Goal: Task Accomplishment & Management: Manage account settings

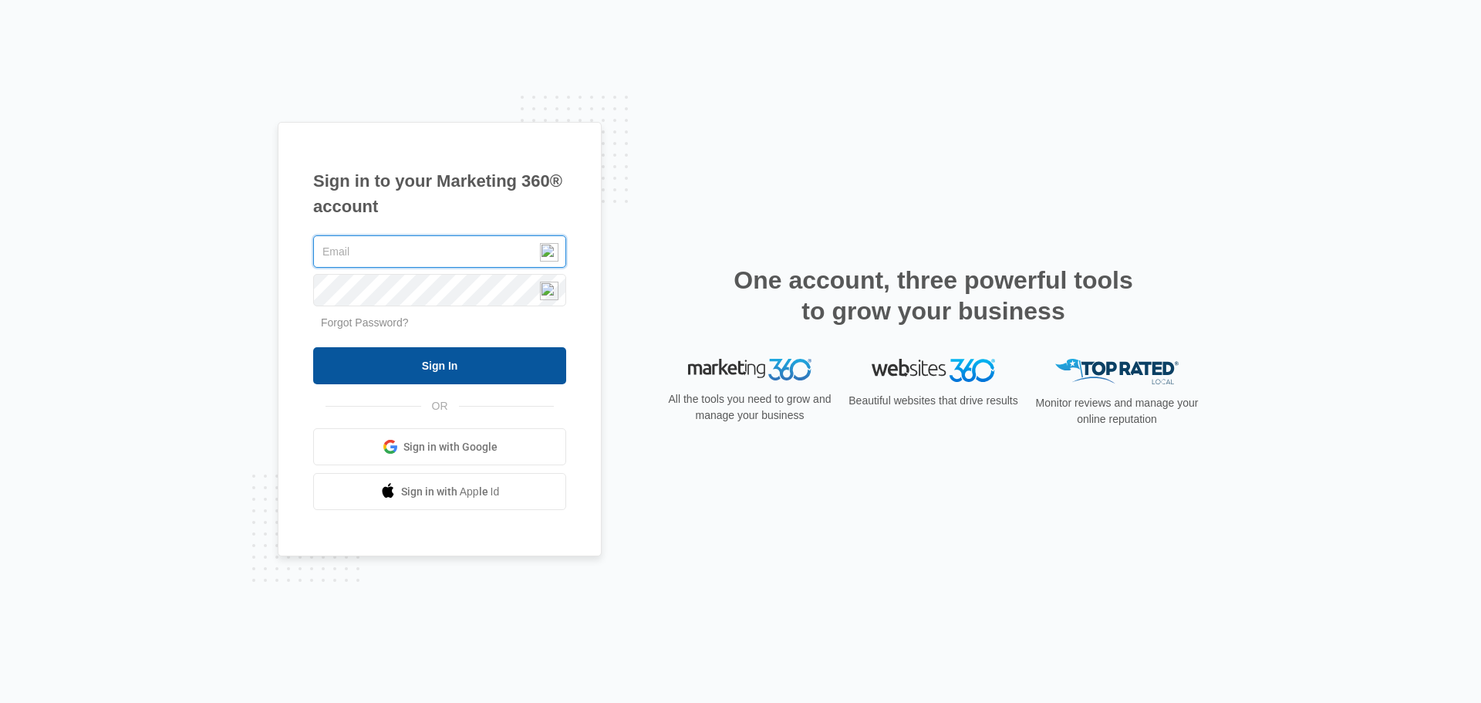
type input "[PERSON_NAME][EMAIL_ADDRESS][DOMAIN_NAME]"
click at [498, 353] on input "Sign In" at bounding box center [439, 365] width 253 height 37
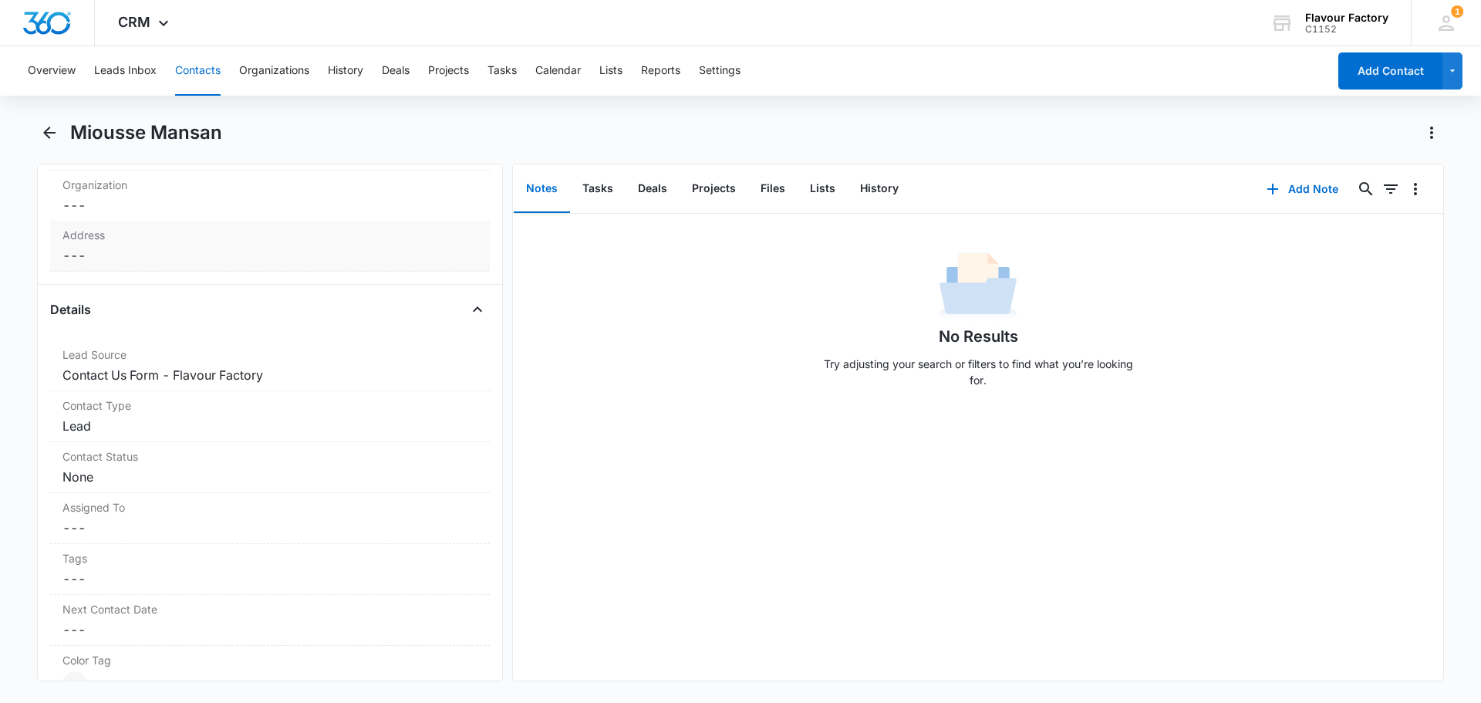
scroll to position [463, 0]
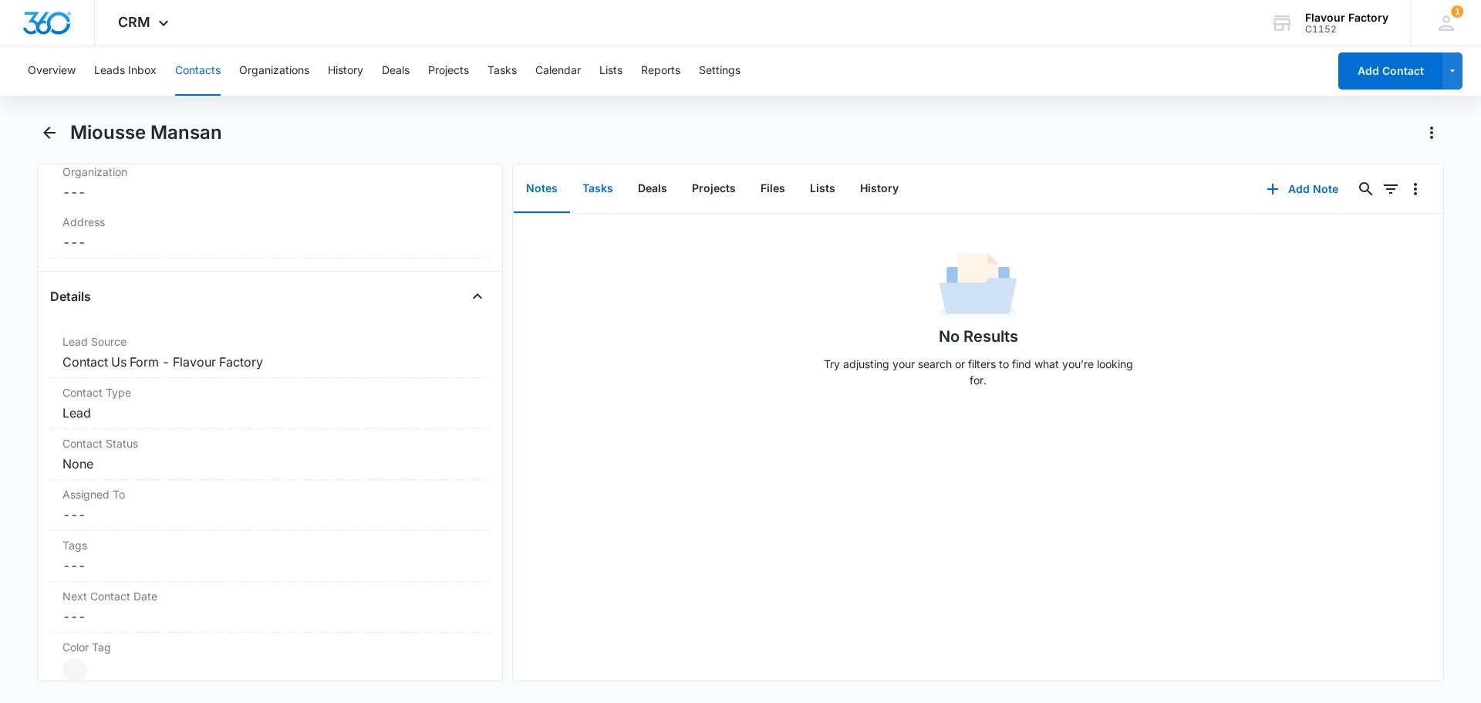
click at [588, 191] on button "Tasks" at bounding box center [598, 189] width 56 height 48
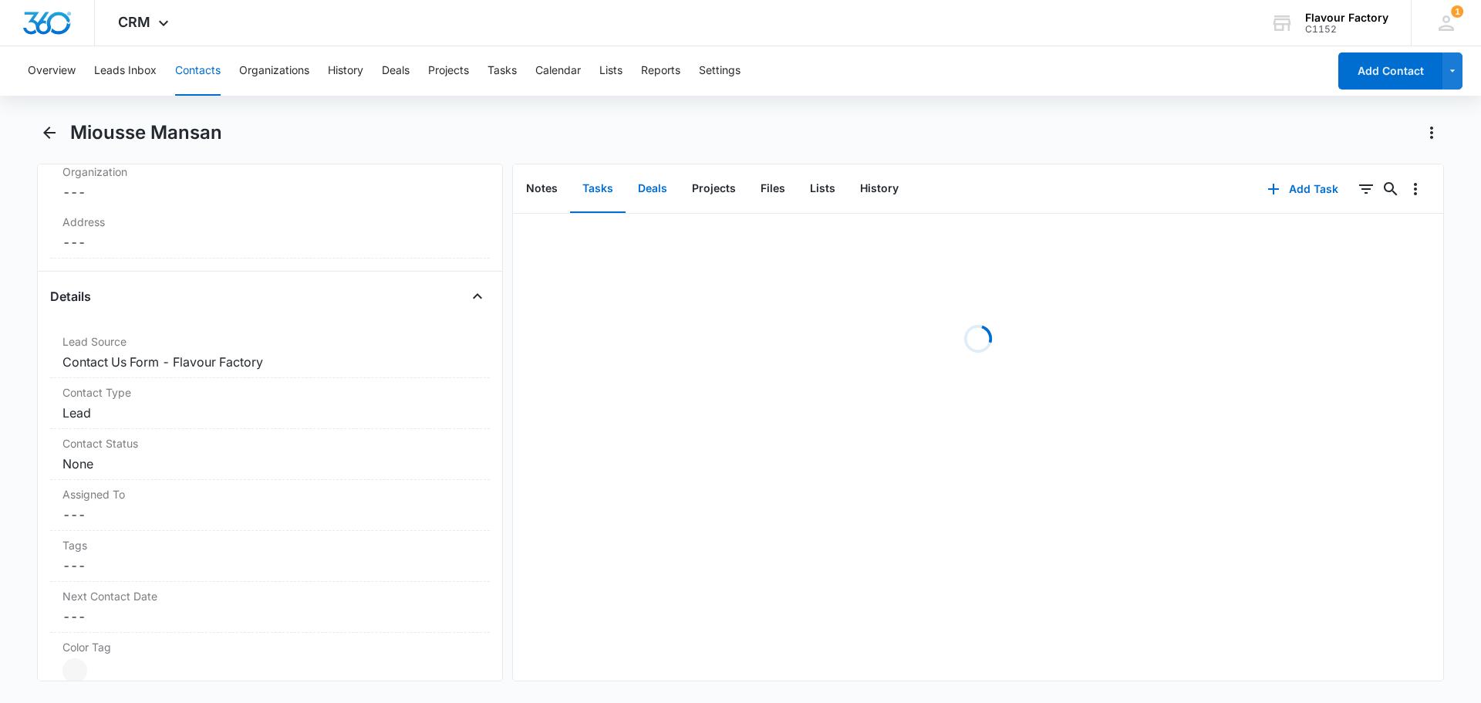
drag, startPoint x: 654, startPoint y: 174, endPoint x: 678, endPoint y: 173, distance: 23.9
click at [655, 174] on button "Deals" at bounding box center [653, 189] width 54 height 48
click at [736, 173] on button "Projects" at bounding box center [714, 189] width 69 height 48
click at [840, 175] on button "Lists" at bounding box center [823, 189] width 50 height 48
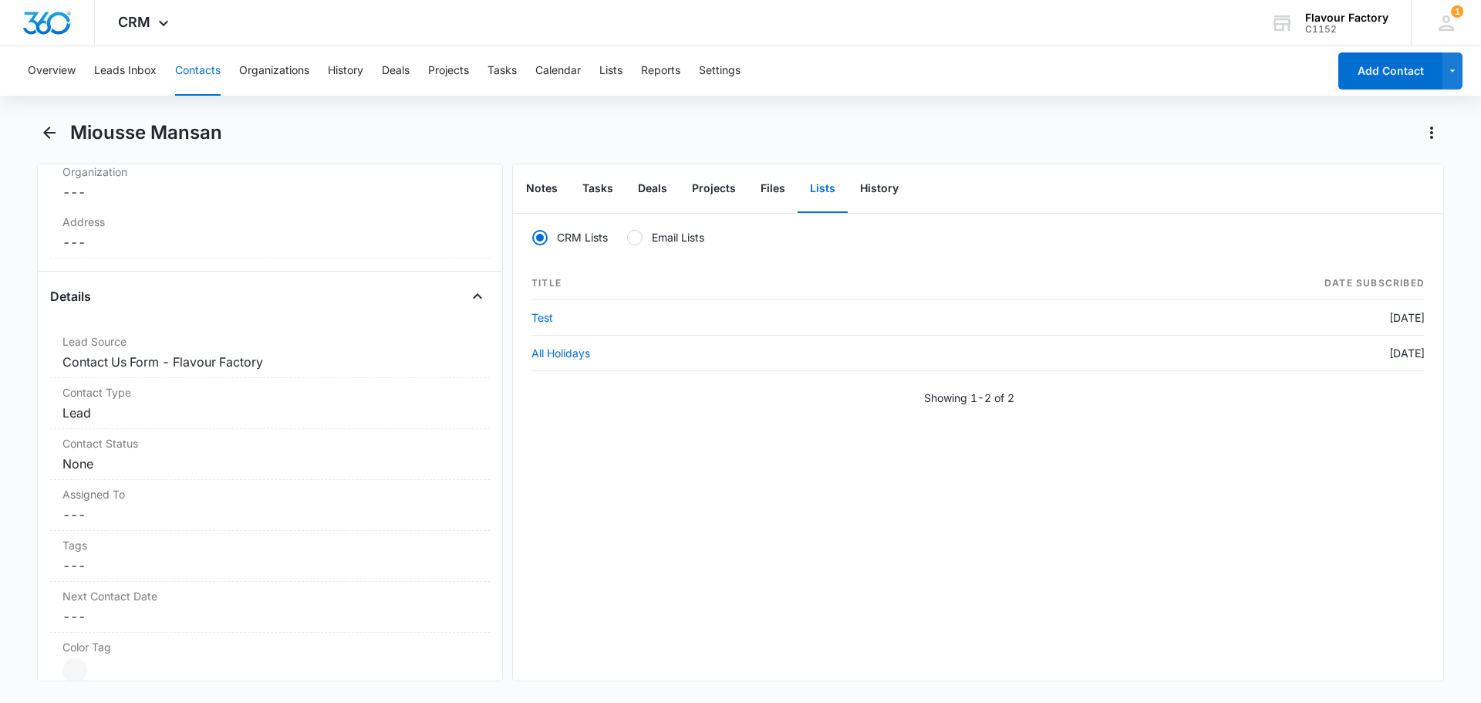
click at [663, 239] on label "Email Lists" at bounding box center [665, 237] width 78 height 16
click at [627, 238] on input "Email Lists" at bounding box center [626, 237] width 1 height 1
radio input "false"
radio input "true"
click at [351, 79] on button "History" at bounding box center [345, 70] width 35 height 49
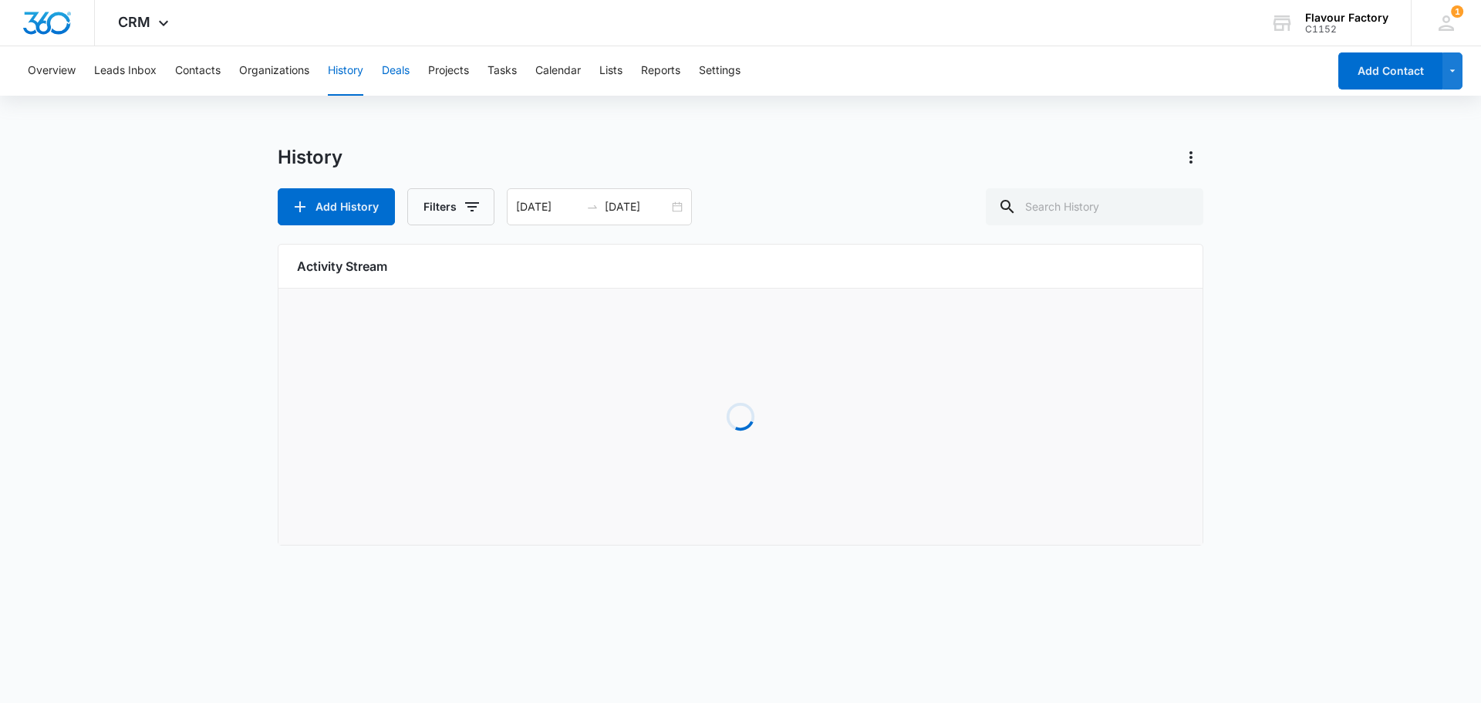
click at [400, 86] on button "Deals" at bounding box center [396, 70] width 28 height 49
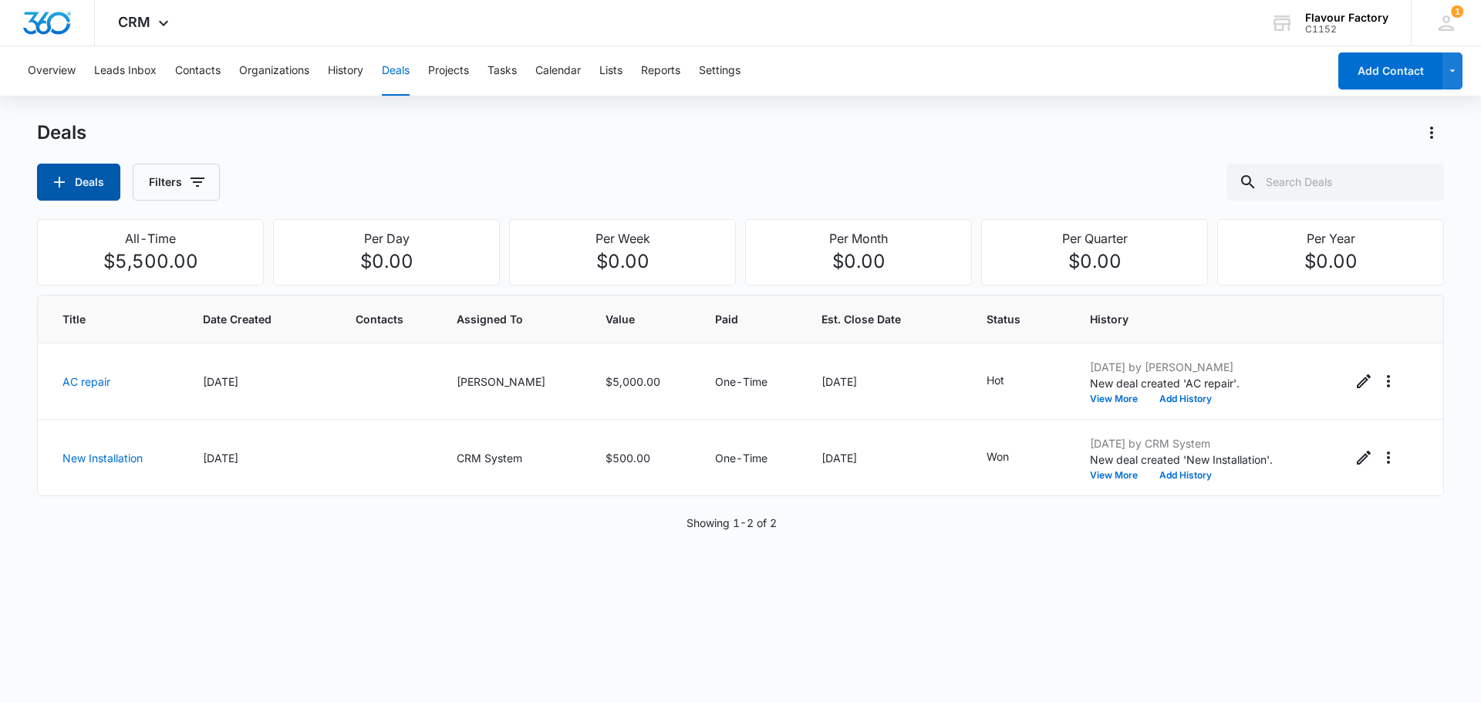
click at [80, 197] on button "Deals" at bounding box center [78, 182] width 83 height 37
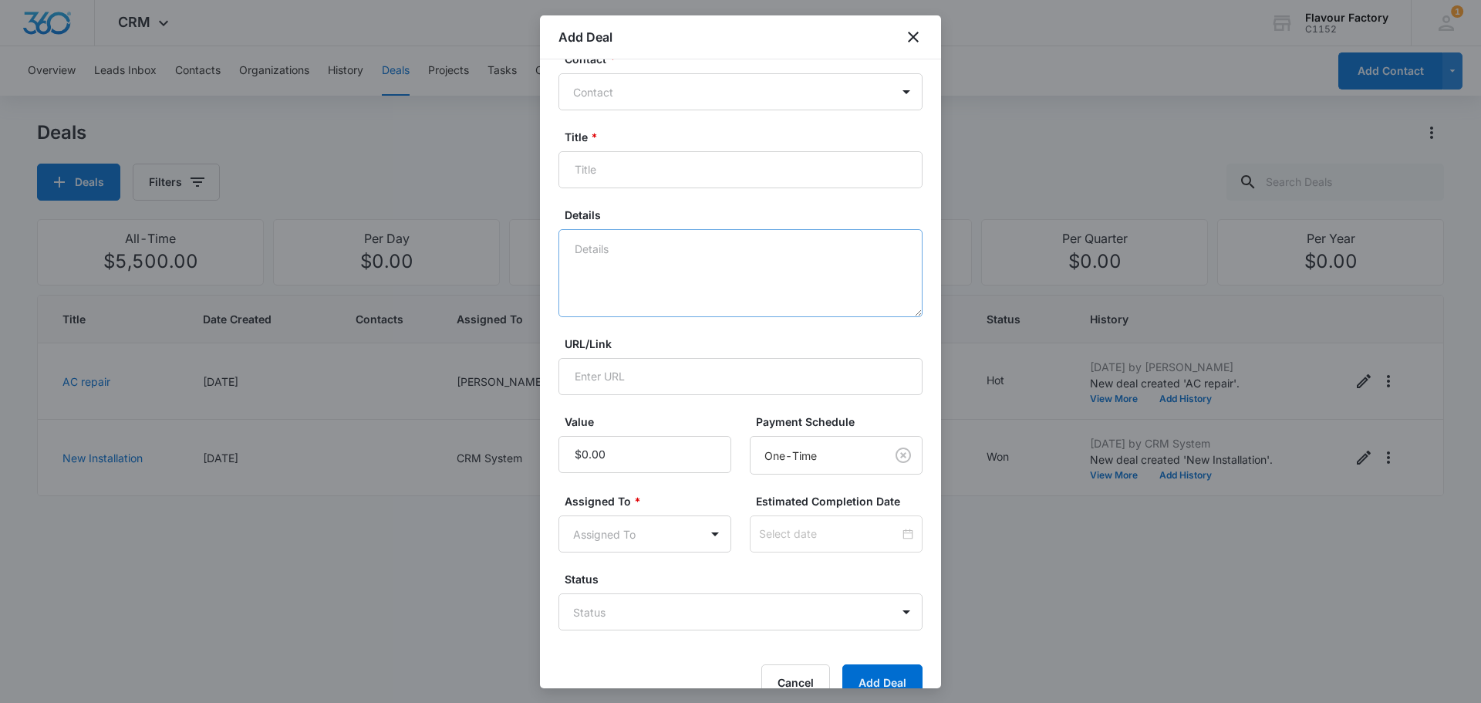
scroll to position [59, 0]
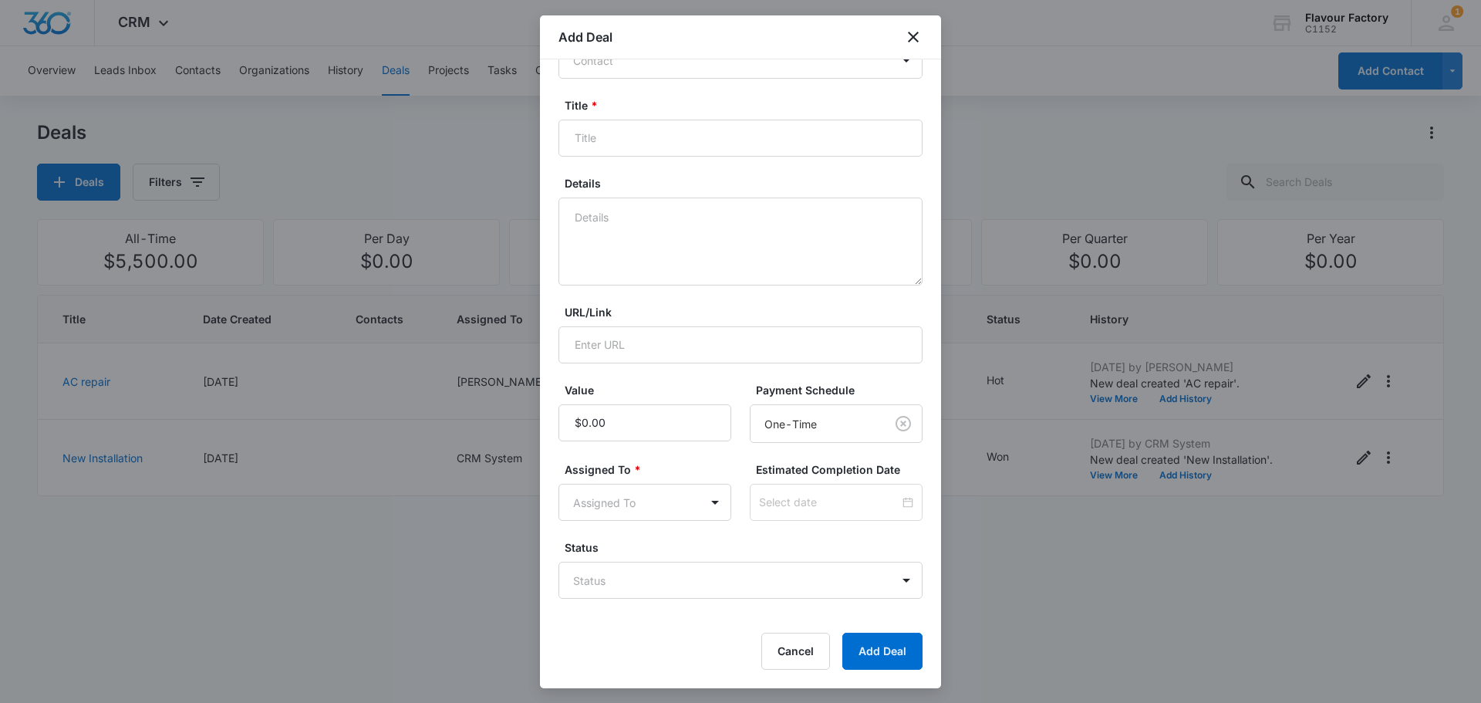
click at [924, 34] on div "Add Deal" at bounding box center [740, 37] width 401 height 44
click at [913, 32] on icon "close" at bounding box center [913, 37] width 19 height 19
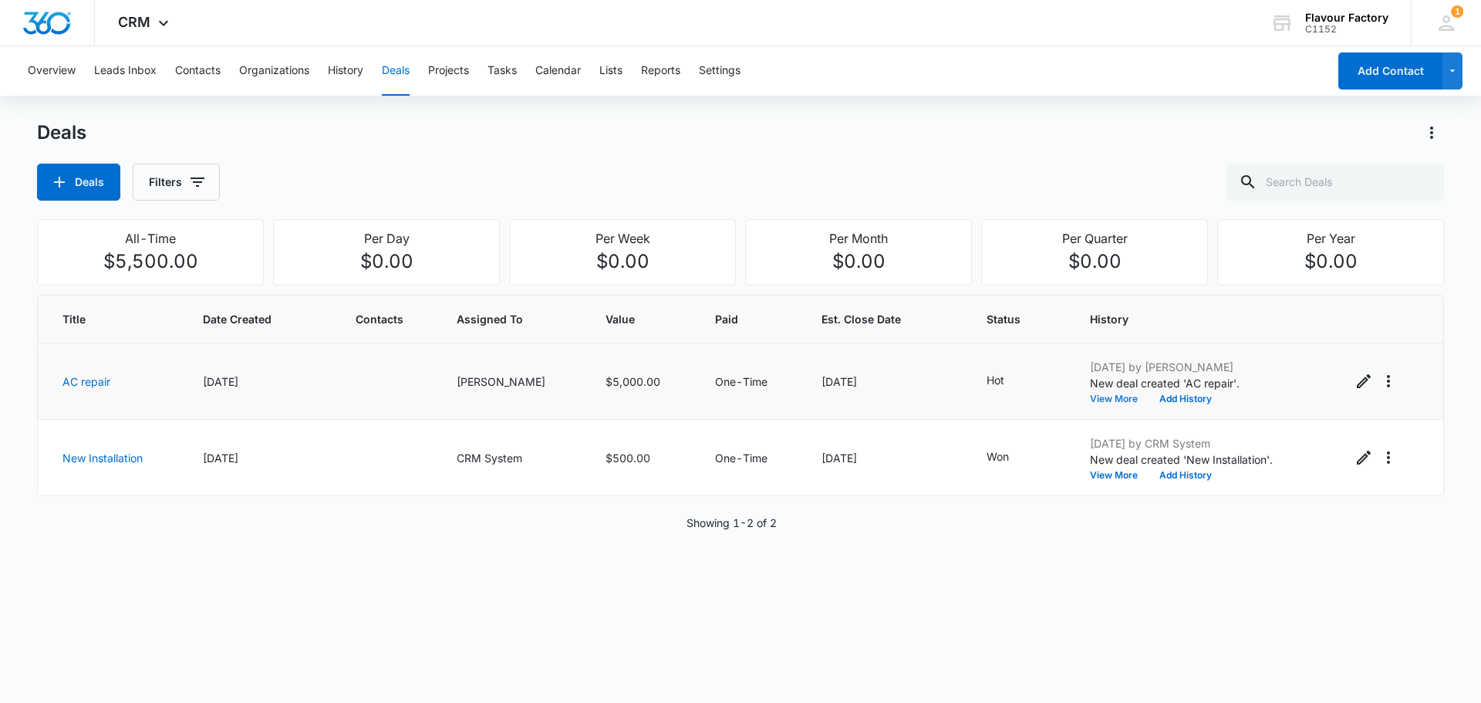
click at [1110, 403] on button "View More" at bounding box center [1119, 398] width 59 height 9
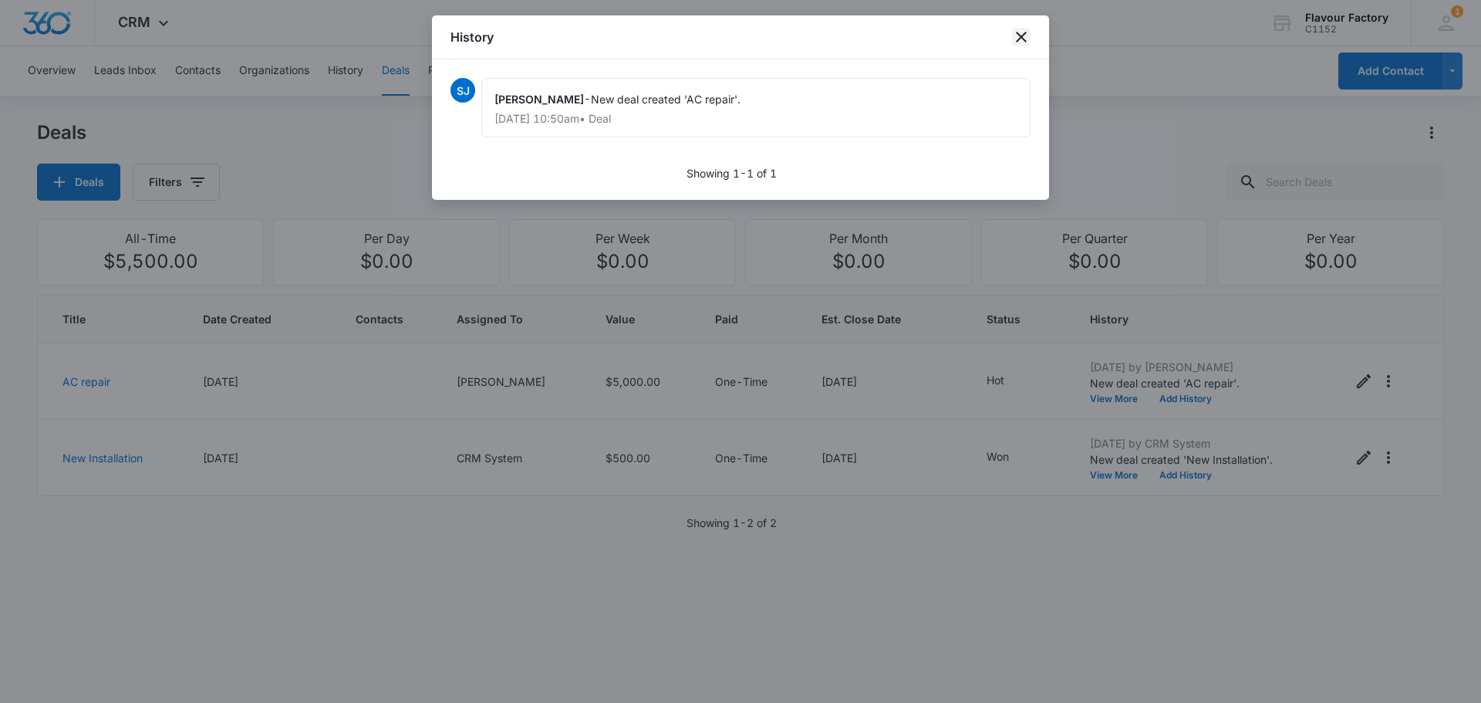
click at [1014, 46] on icon "close" at bounding box center [1021, 37] width 19 height 19
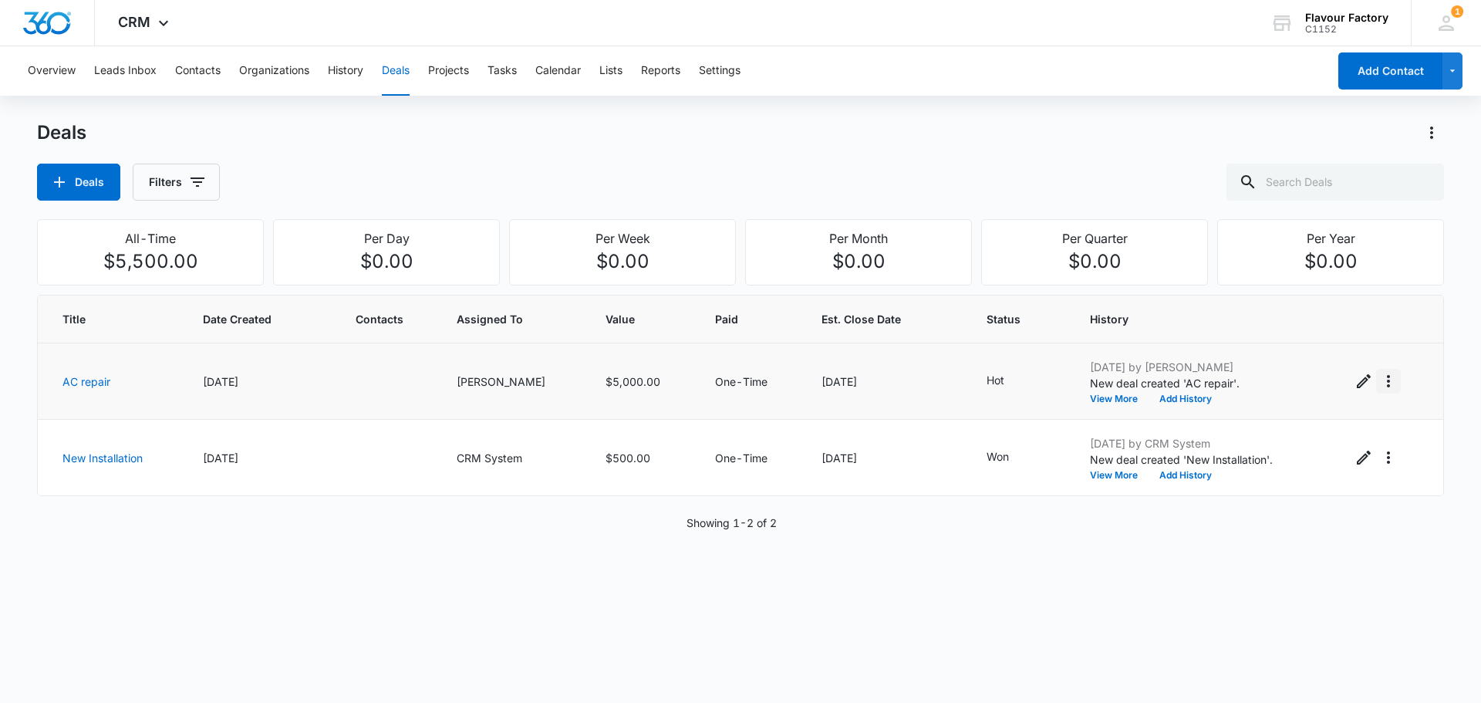
click at [1382, 386] on icon "Actions" at bounding box center [1388, 381] width 19 height 19
drag, startPoint x: 885, startPoint y: 563, endPoint x: 891, endPoint y: 557, distance: 8.7
click at [890, 559] on div "Title Date Created Contacts Assigned To Value Paid Est. Close Date Status Histo…" at bounding box center [740, 484] width 1407 height 379
click at [447, 77] on button "Projects" at bounding box center [448, 70] width 41 height 49
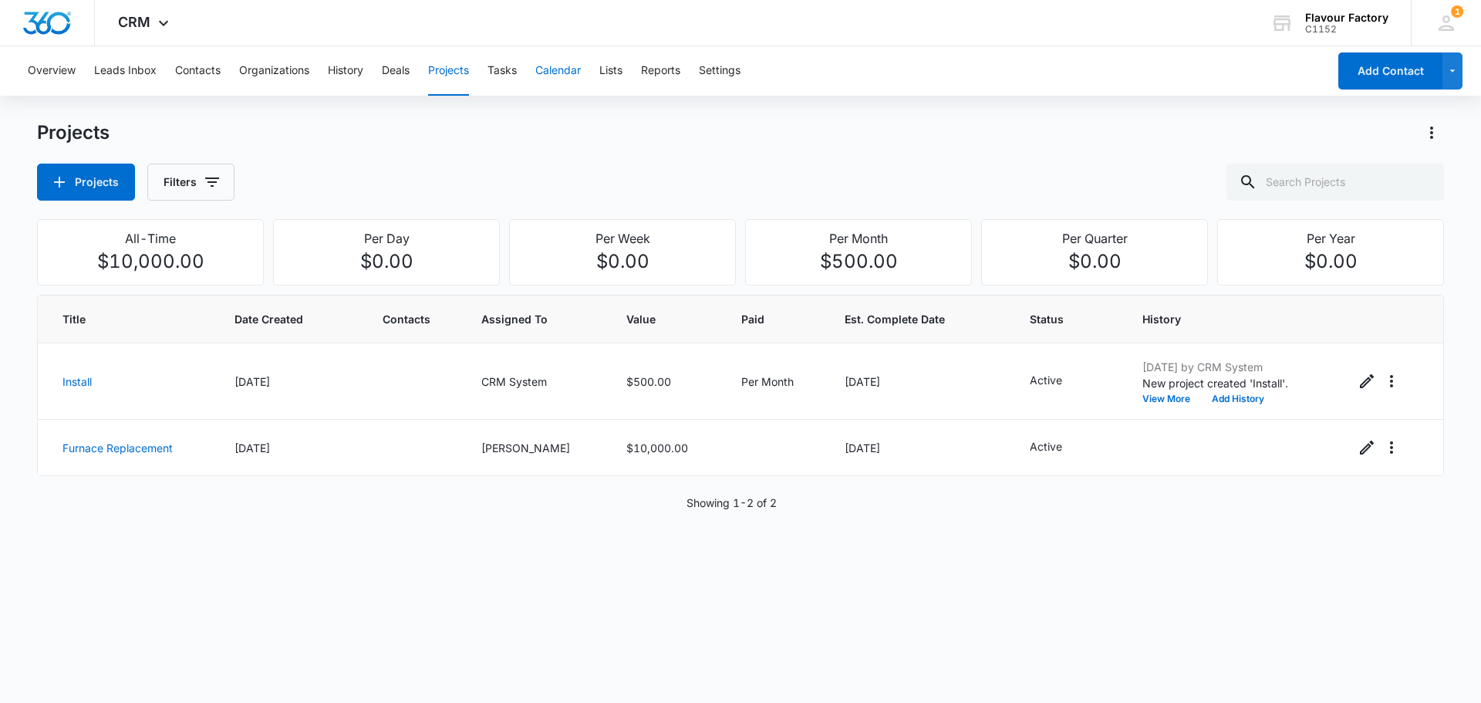
click at [542, 48] on button "Calendar" at bounding box center [558, 70] width 46 height 49
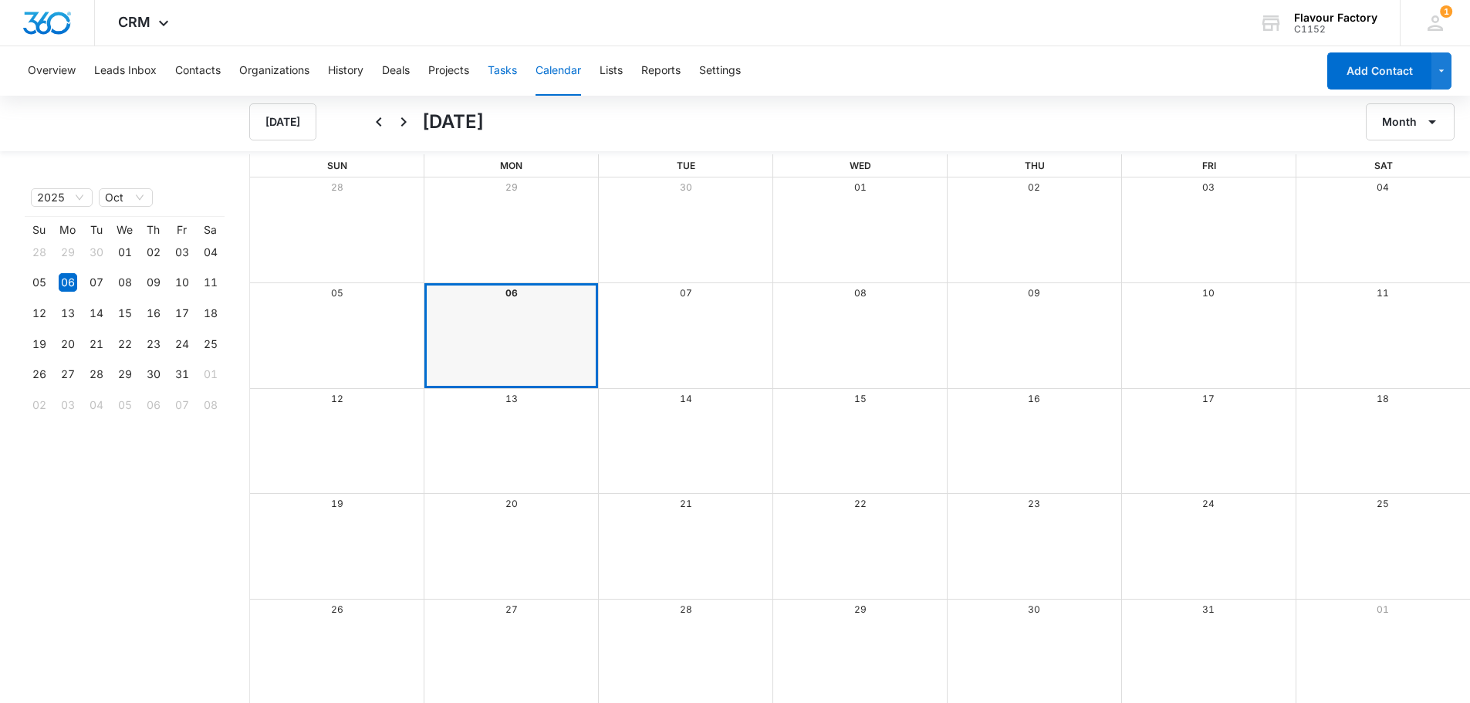
click at [495, 68] on button "Tasks" at bounding box center [502, 70] width 29 height 49
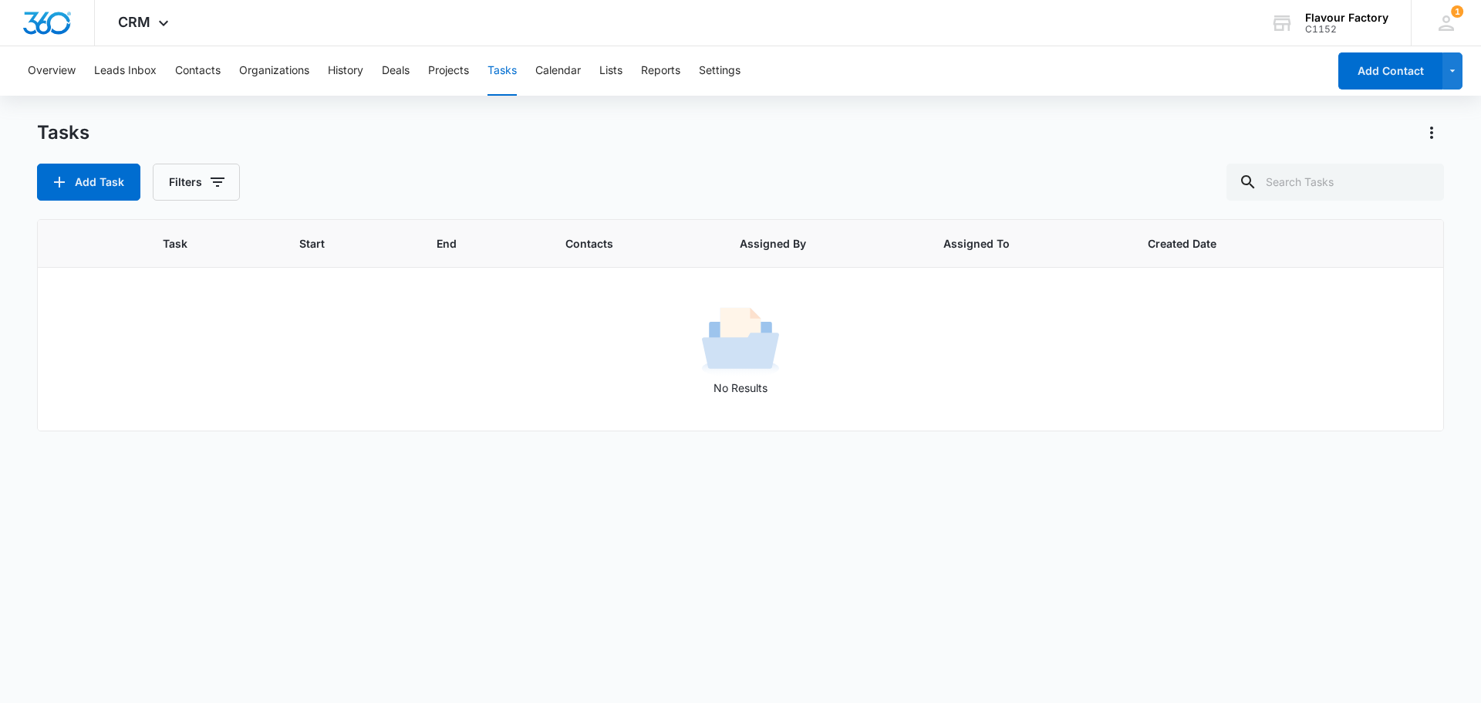
click at [224, 70] on div "Overview Leads Inbox Contacts Organizations History Deals Projects Tasks Calend…" at bounding box center [673, 70] width 1309 height 49
click at [191, 71] on button "Contacts" at bounding box center [198, 70] width 46 height 49
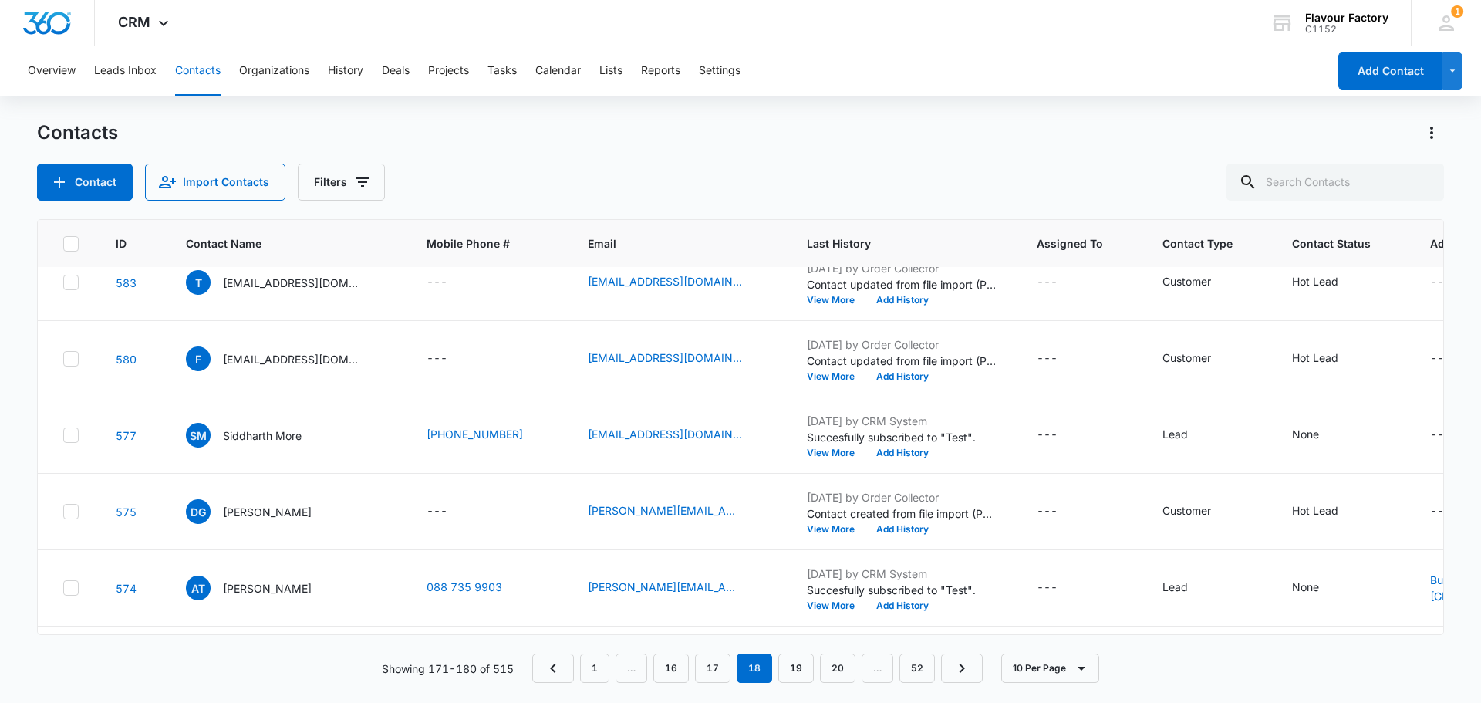
scroll to position [22, 0]
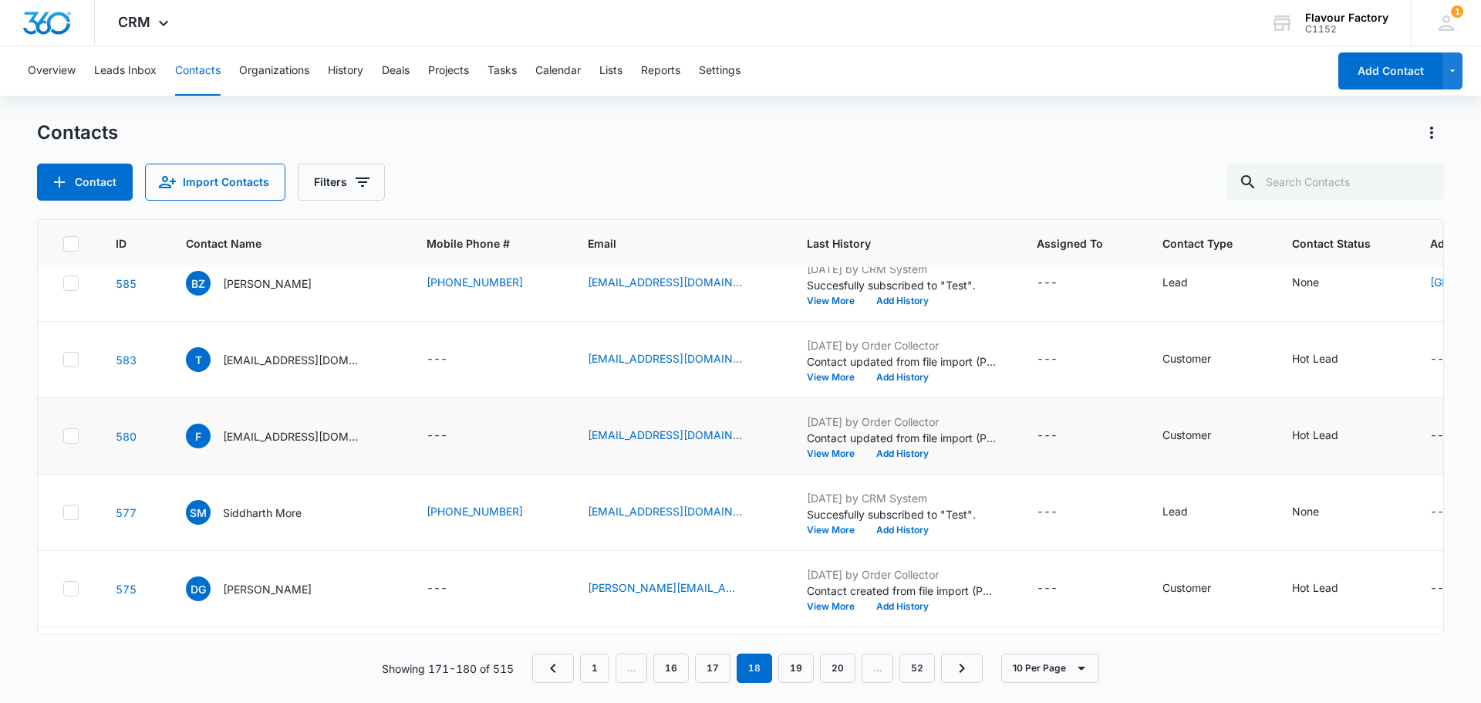
click at [62, 433] on label at bounding box center [70, 435] width 16 height 15
click at [62, 436] on input "checkbox" at bounding box center [62, 436] width 1 height 1
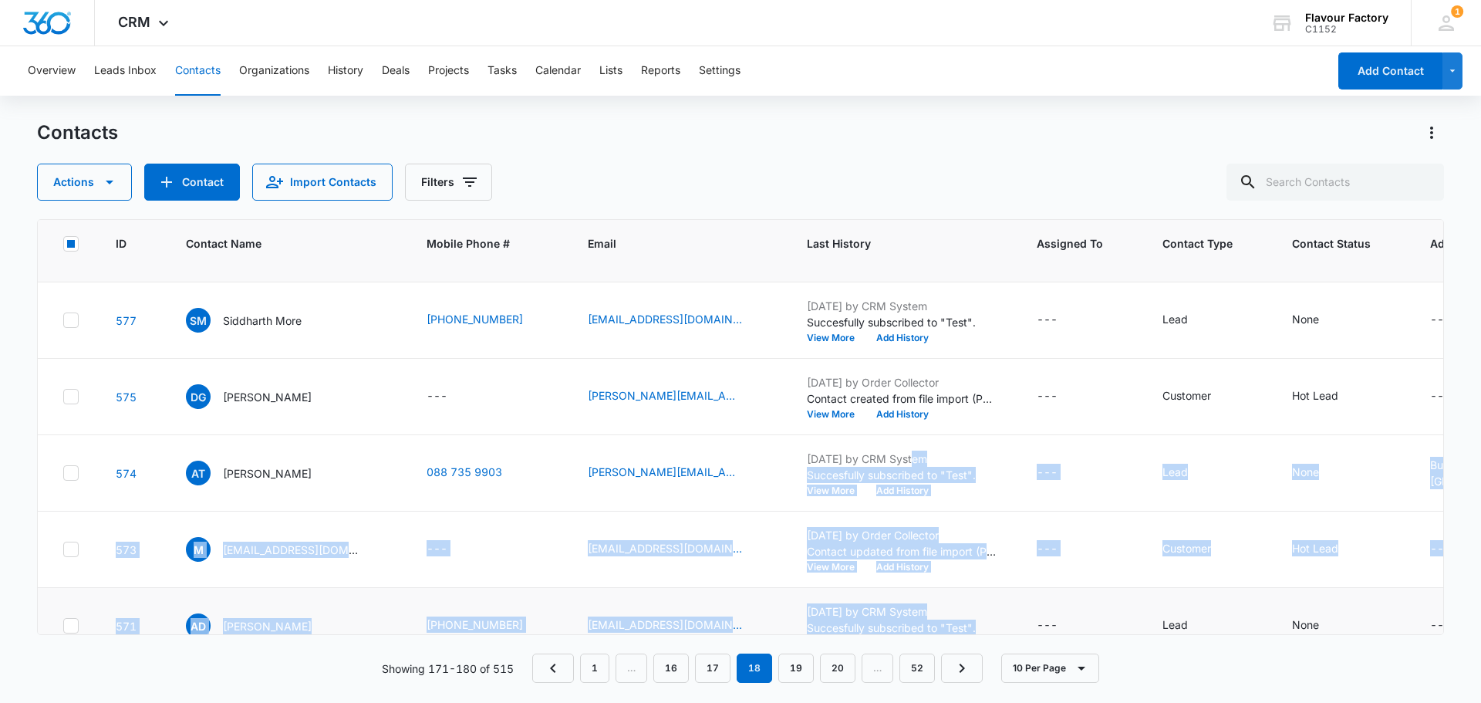
scroll to position [259, 0]
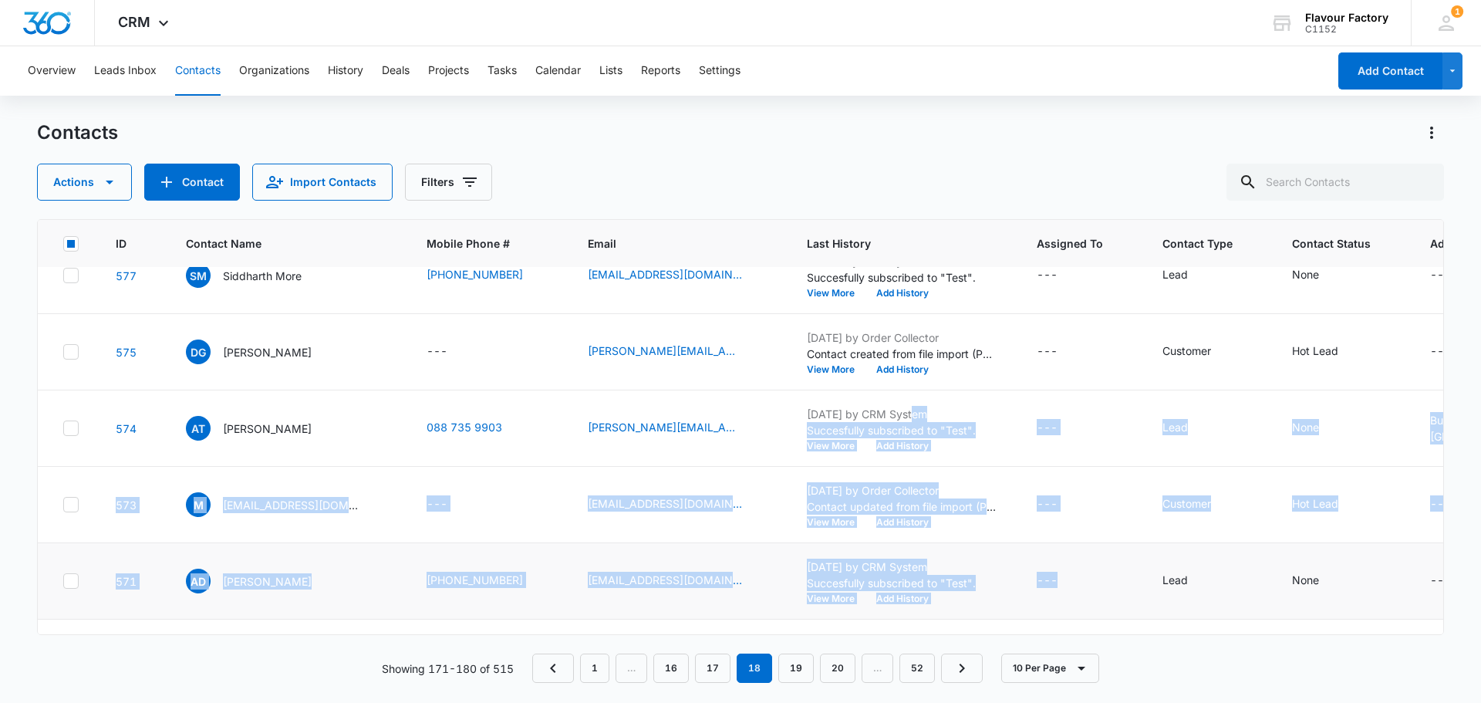
drag, startPoint x: 890, startPoint y: 634, endPoint x: 1020, endPoint y: 549, distance: 155.6
click at [1026, 559] on div "ID Contact Name Mobile Phone # Email Last History Assigned To Contact Type Cont…" at bounding box center [740, 427] width 1407 height 416
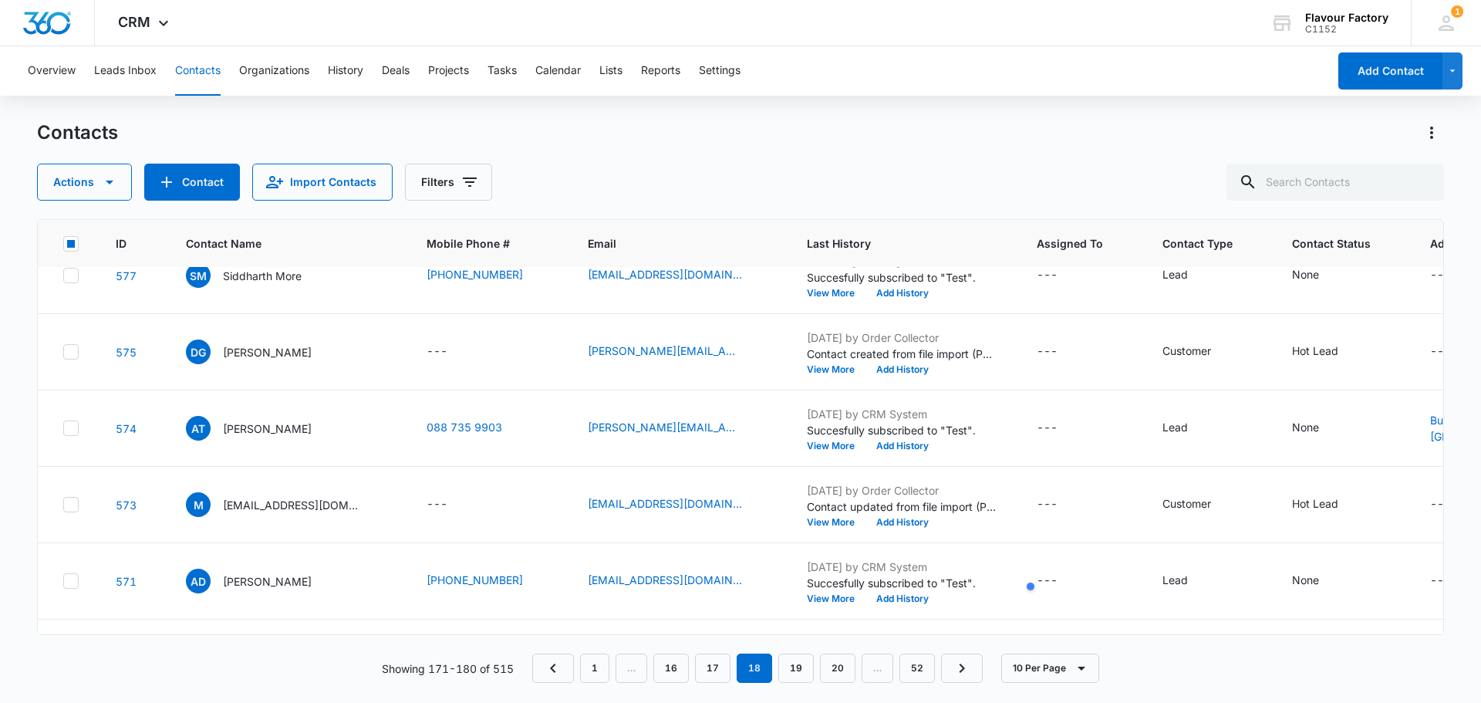
click at [24, 401] on main "Contacts Actions Contact Import Contacts Filters ID Contact Name Mobile Phone #…" at bounding box center [740, 410] width 1481 height 581
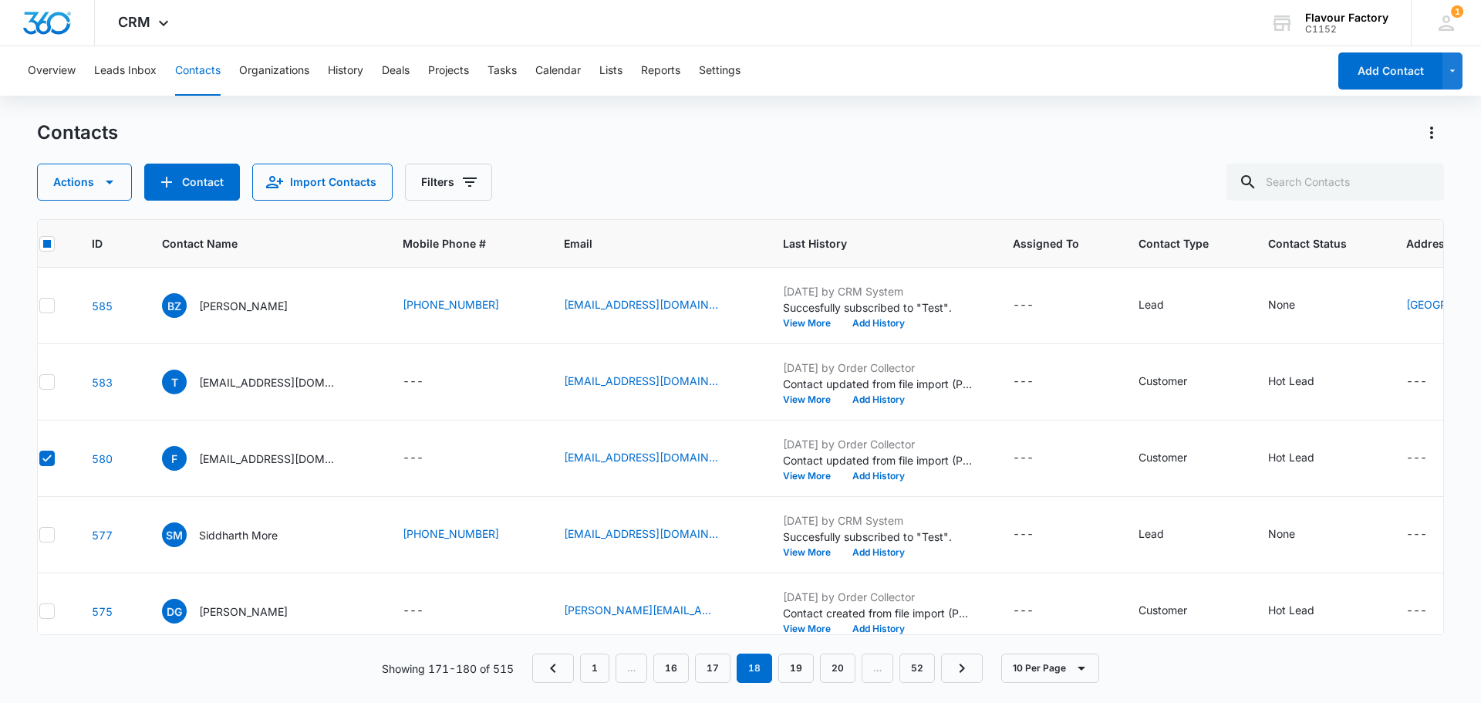
scroll to position [0, 0]
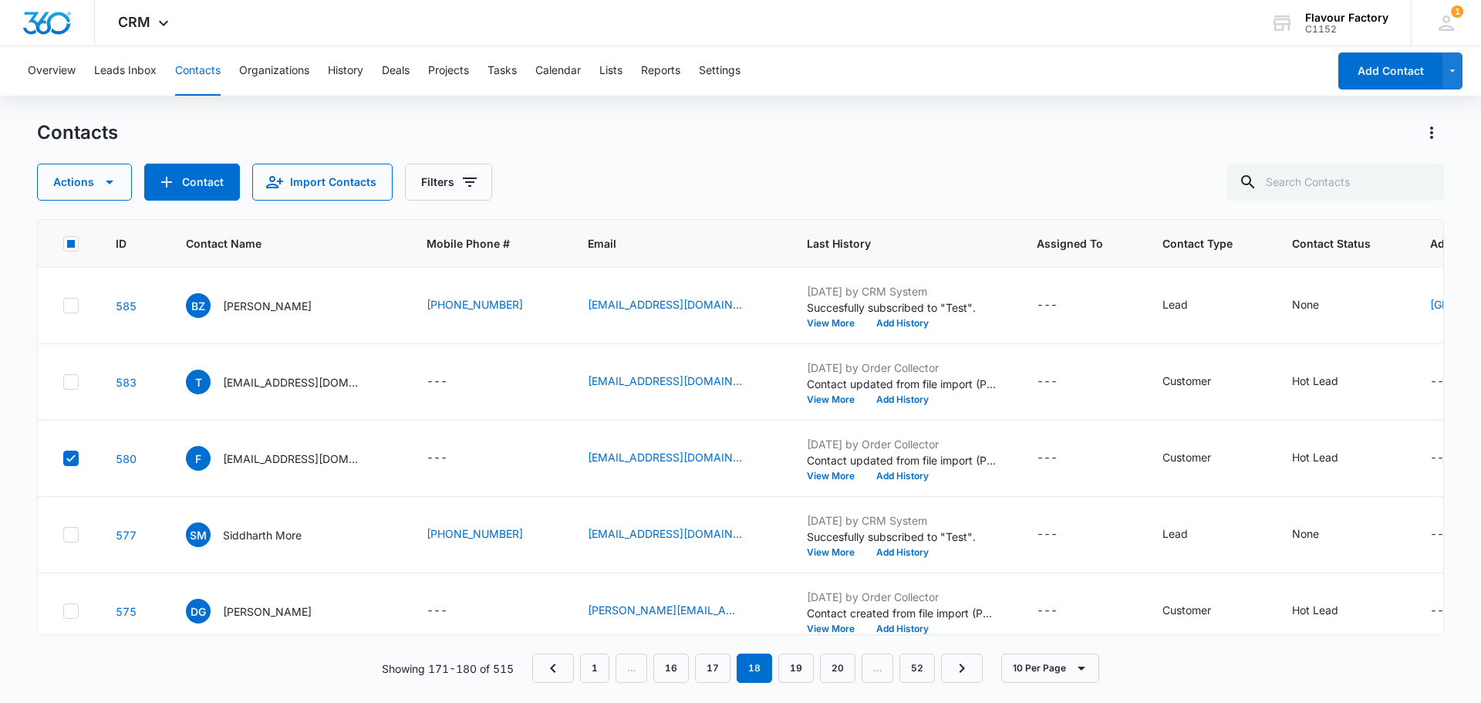
click at [72, 457] on icon at bounding box center [71, 458] width 14 height 14
click at [63, 458] on input "checkbox" at bounding box center [62, 458] width 1 height 1
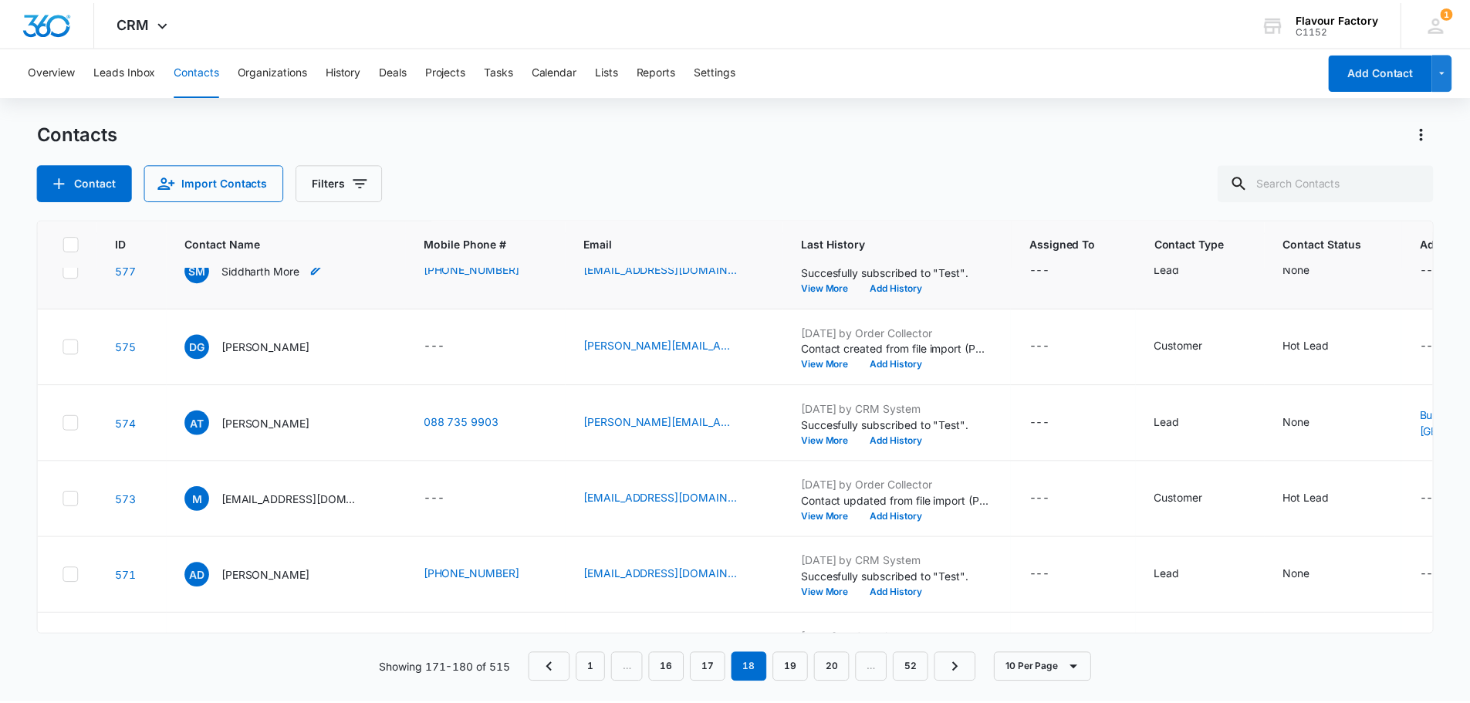
scroll to position [408, 0]
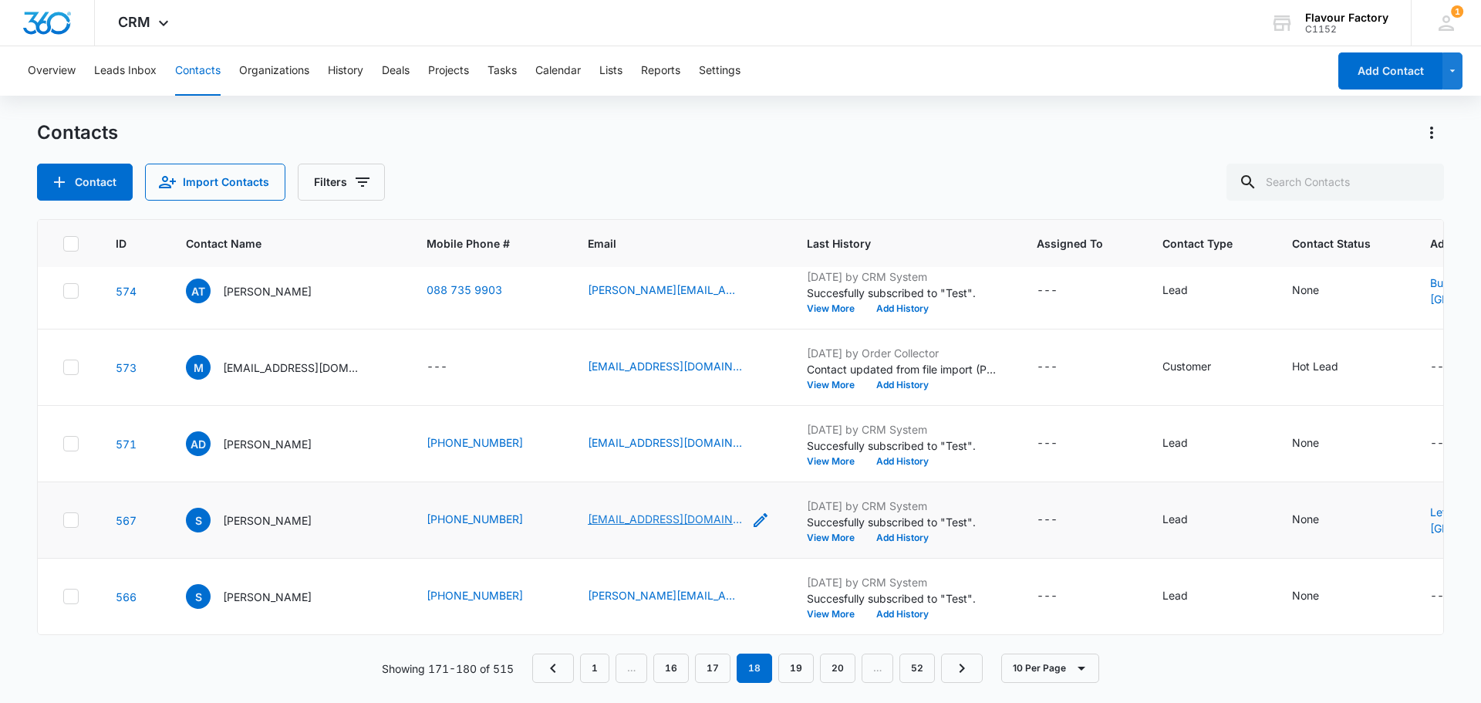
click at [599, 514] on link "[EMAIL_ADDRESS][DOMAIN_NAME]" at bounding box center [665, 519] width 154 height 16
click at [1184, 675] on div "Showing 171-180 of 515 1 … 16 17 18 19 20 … 52 10 Per Page" at bounding box center [740, 667] width 1407 height 29
click at [810, 533] on button "View More" at bounding box center [836, 537] width 59 height 9
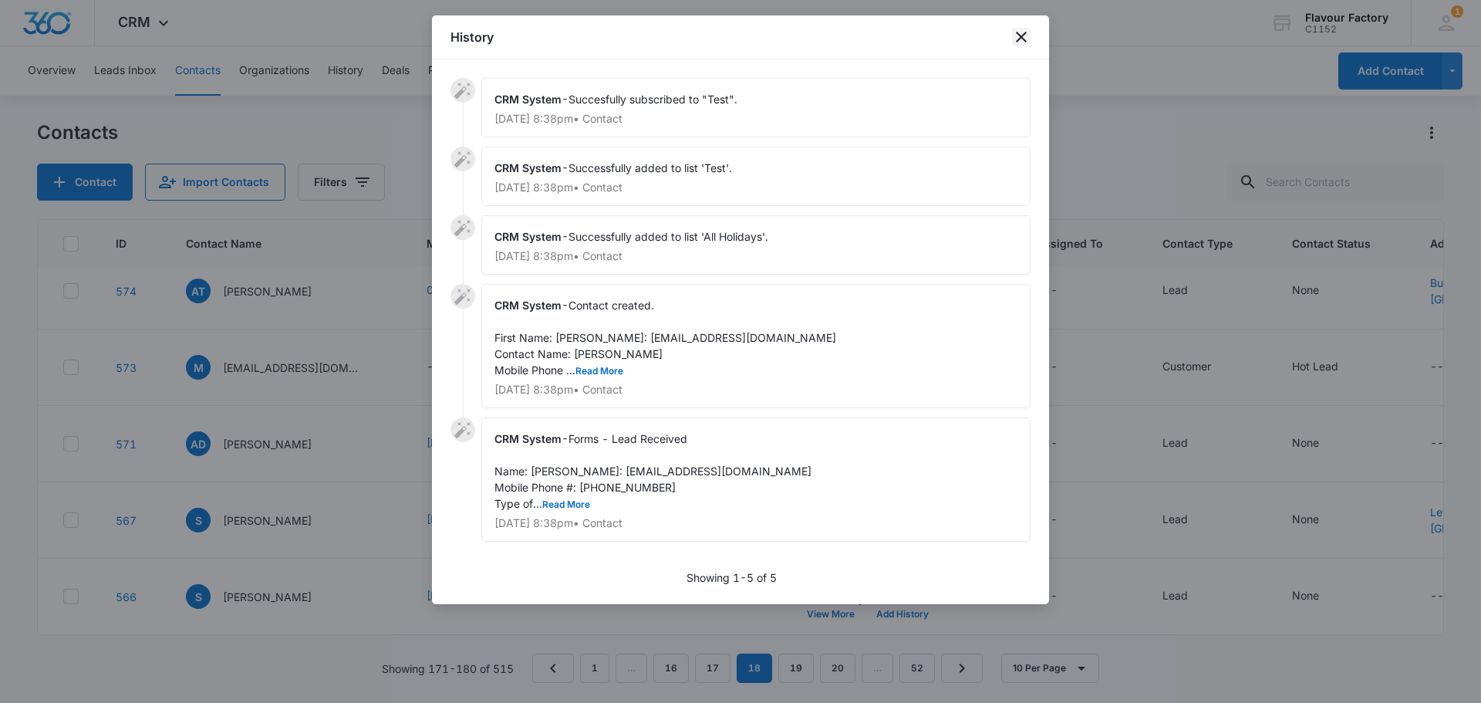
click at [1025, 39] on icon "close" at bounding box center [1021, 37] width 19 height 19
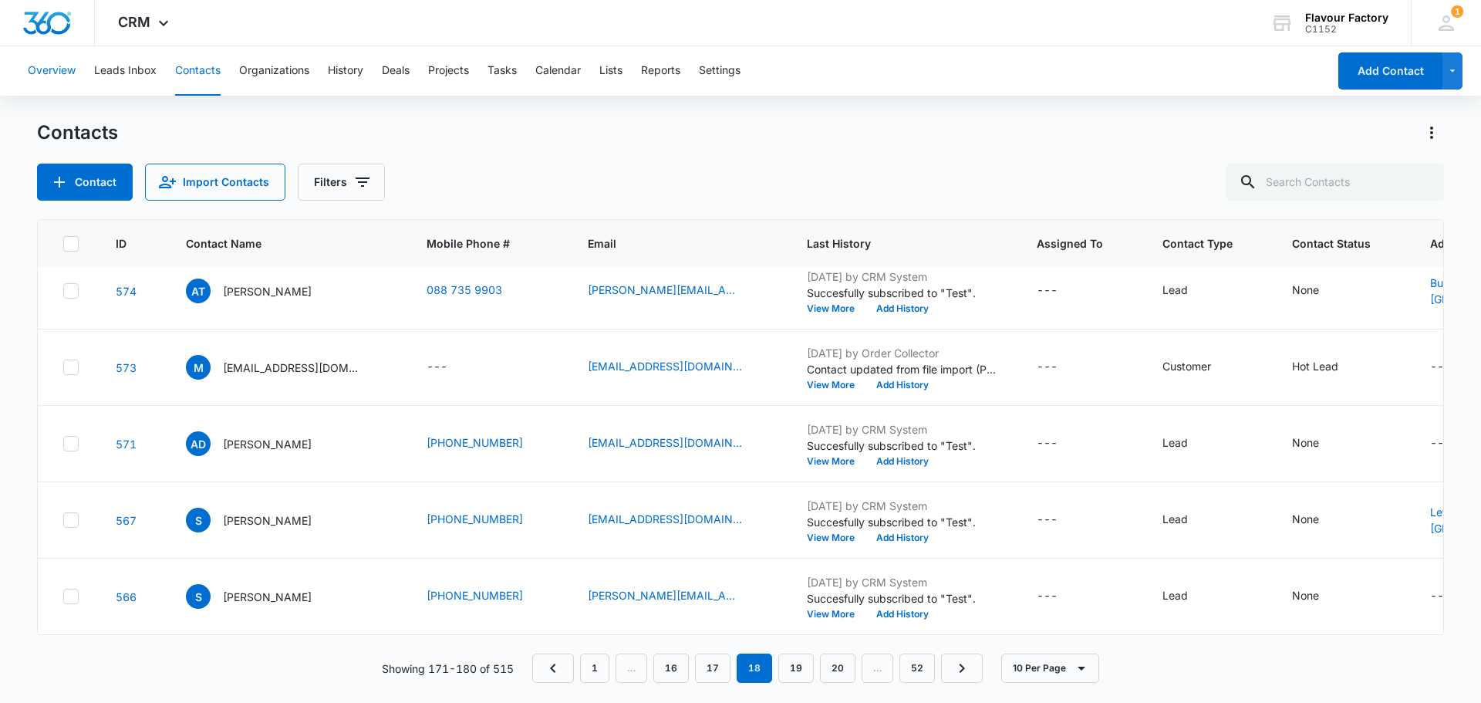
click at [49, 76] on button "Overview" at bounding box center [52, 70] width 48 height 49
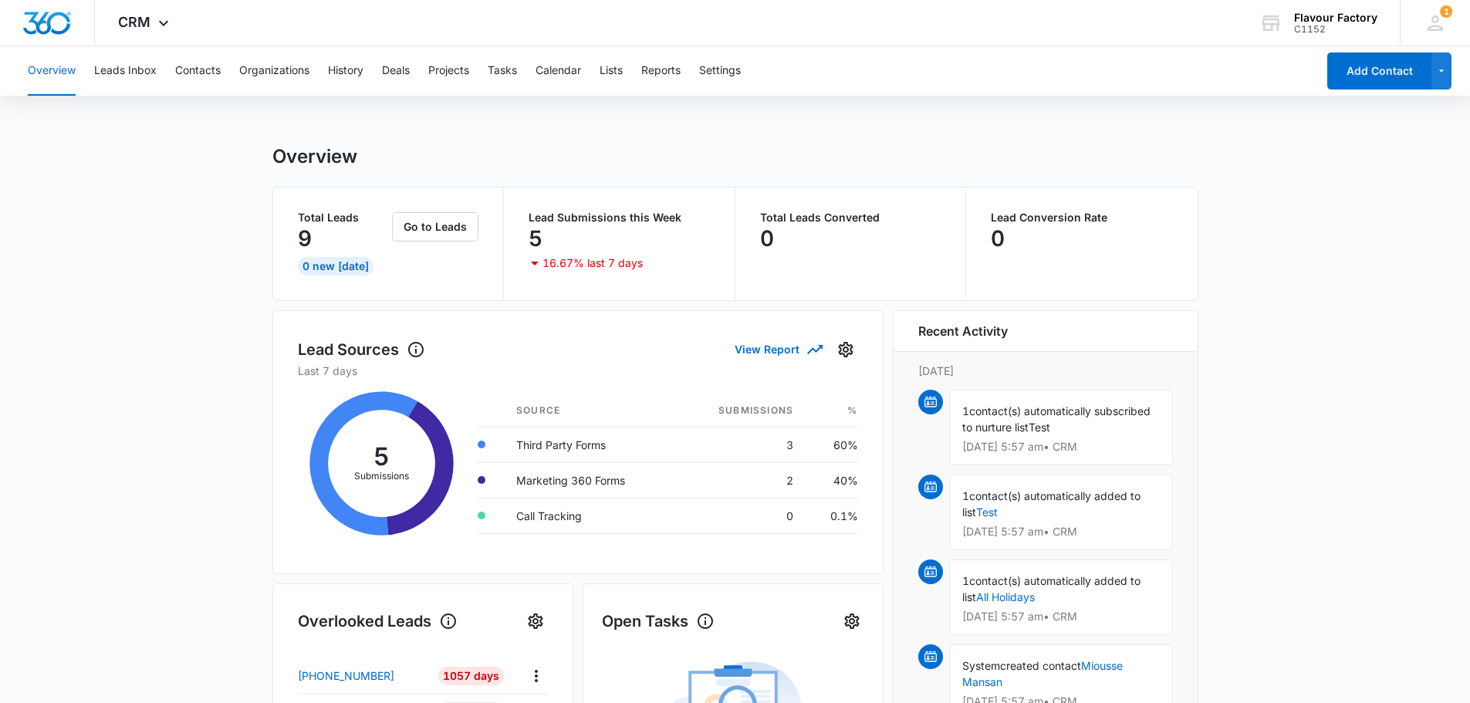
click at [334, 240] on div "9" at bounding box center [344, 238] width 92 height 31
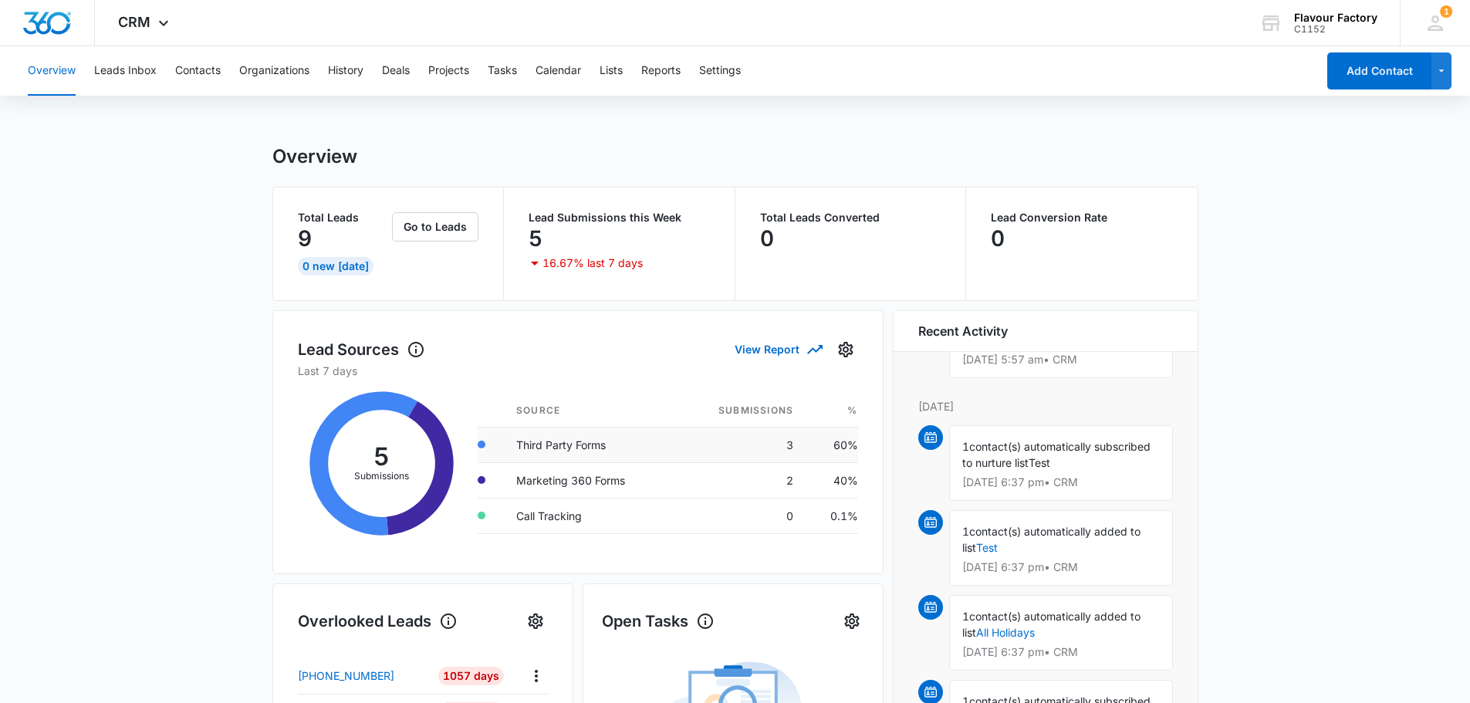
click at [559, 450] on td "Third Party Forms" at bounding box center [590, 444] width 173 height 35
click at [481, 444] on div at bounding box center [482, 445] width 8 height 8
click at [346, 417] on icon at bounding box center [363, 463] width 108 height 144
drag, startPoint x: 838, startPoint y: 450, endPoint x: 814, endPoint y: 441, distance: 25.4
click at [831, 450] on td "60%" at bounding box center [831, 444] width 52 height 35
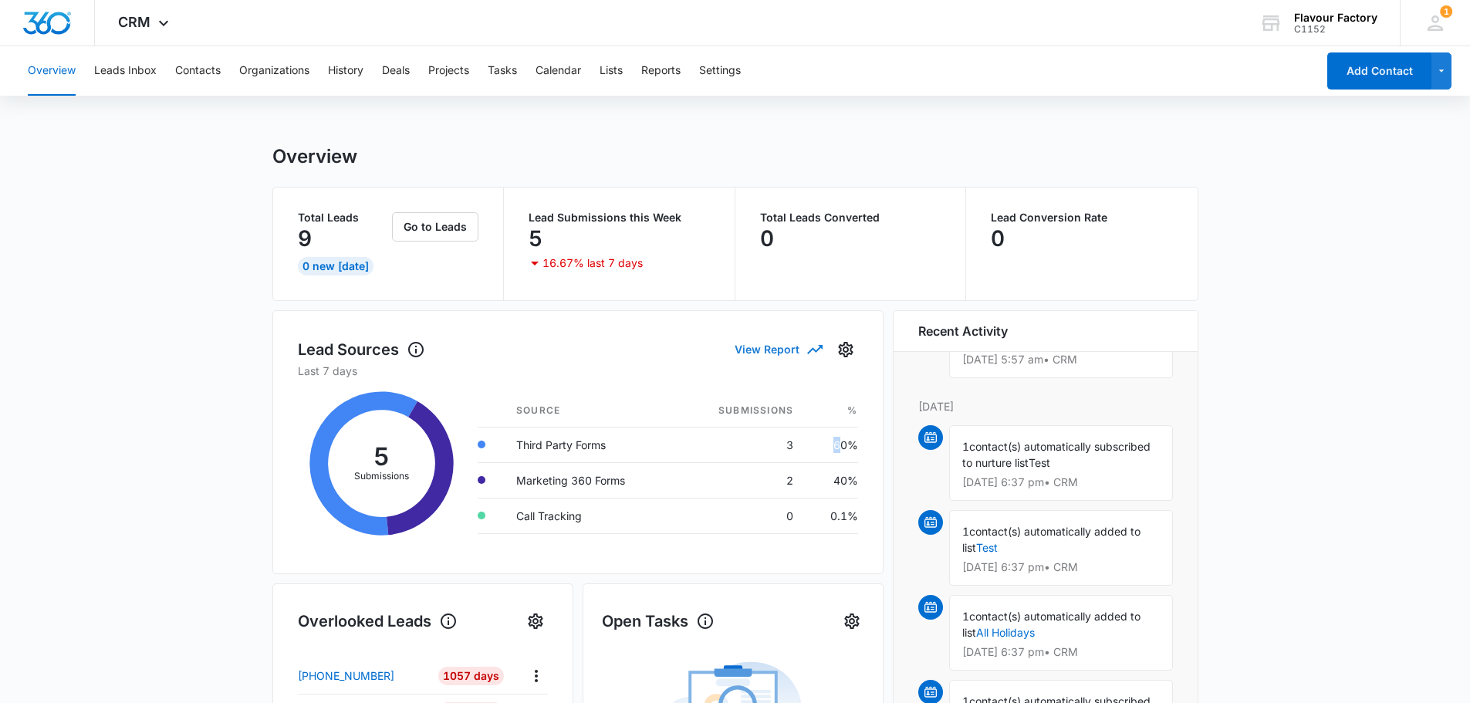
click at [772, 359] on button "View Report" at bounding box center [777, 349] width 86 height 27
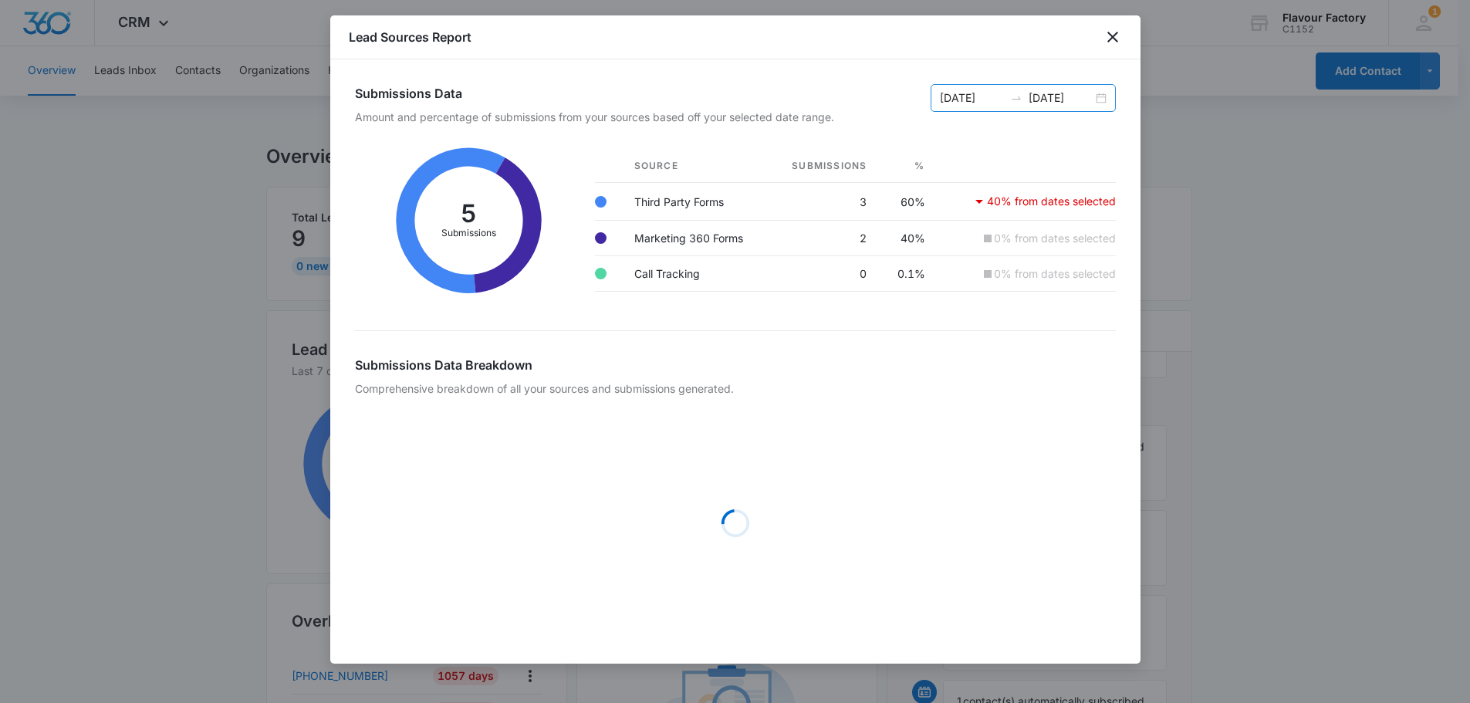
click at [1105, 98] on div "[DATE] [DATE]" at bounding box center [1022, 98] width 185 height 28
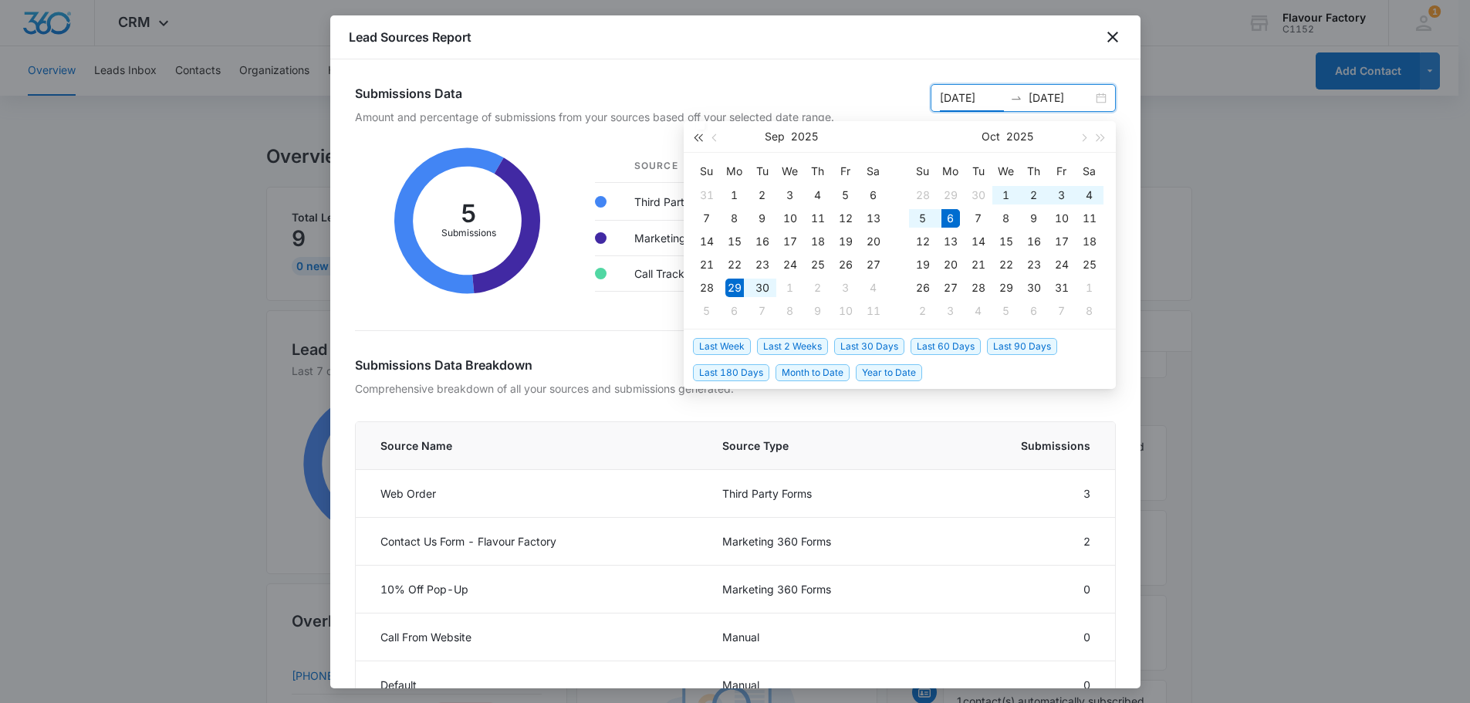
click at [694, 137] on span "button" at bounding box center [698, 137] width 8 height 8
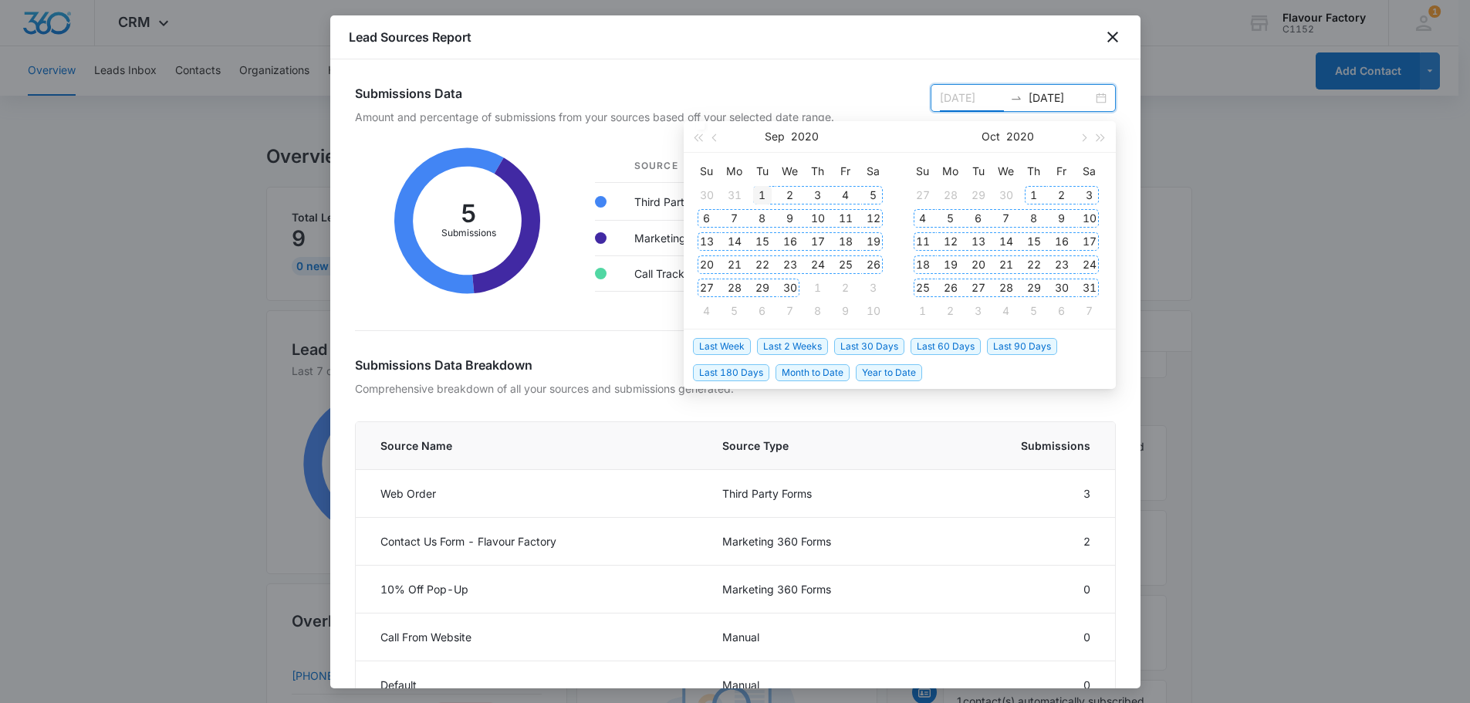
type input "[DATE]"
click at [758, 197] on div "1" at bounding box center [762, 195] width 19 height 19
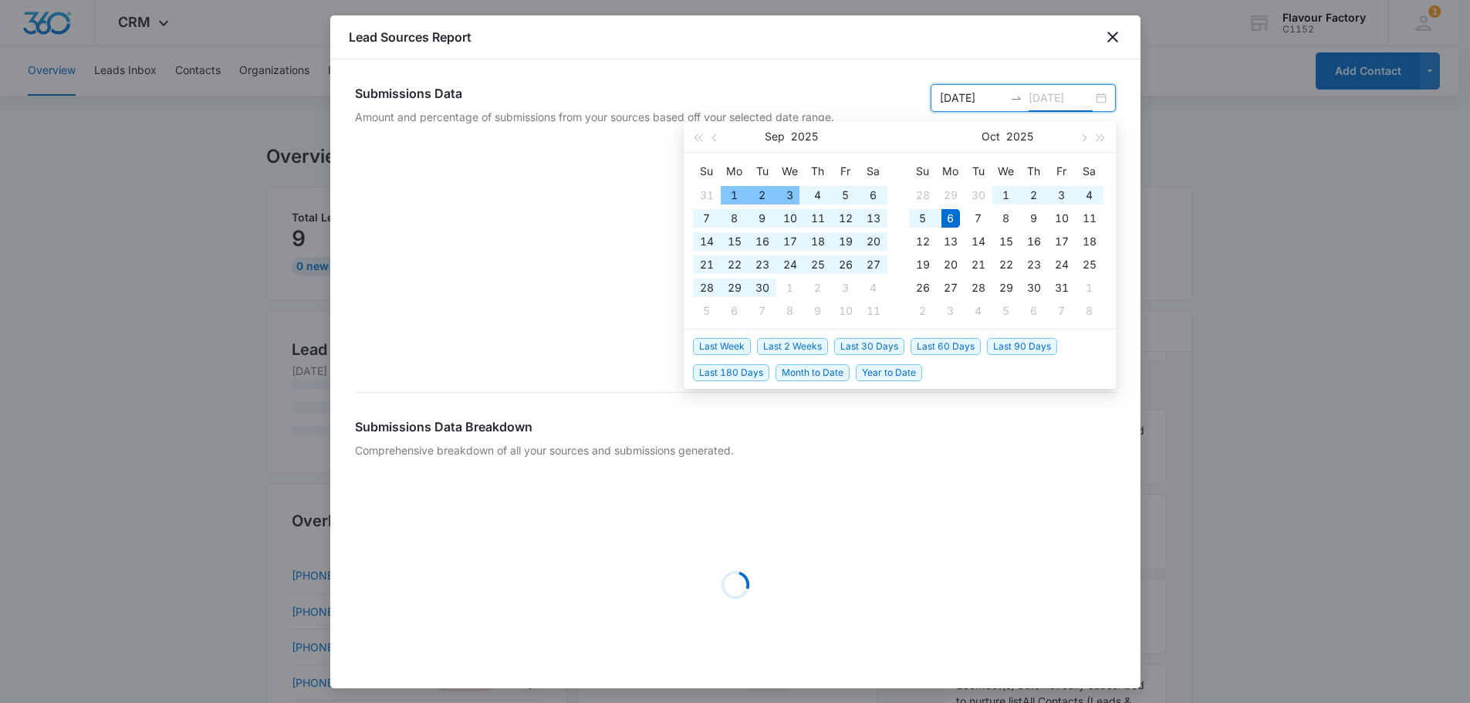
type input "[DATE]"
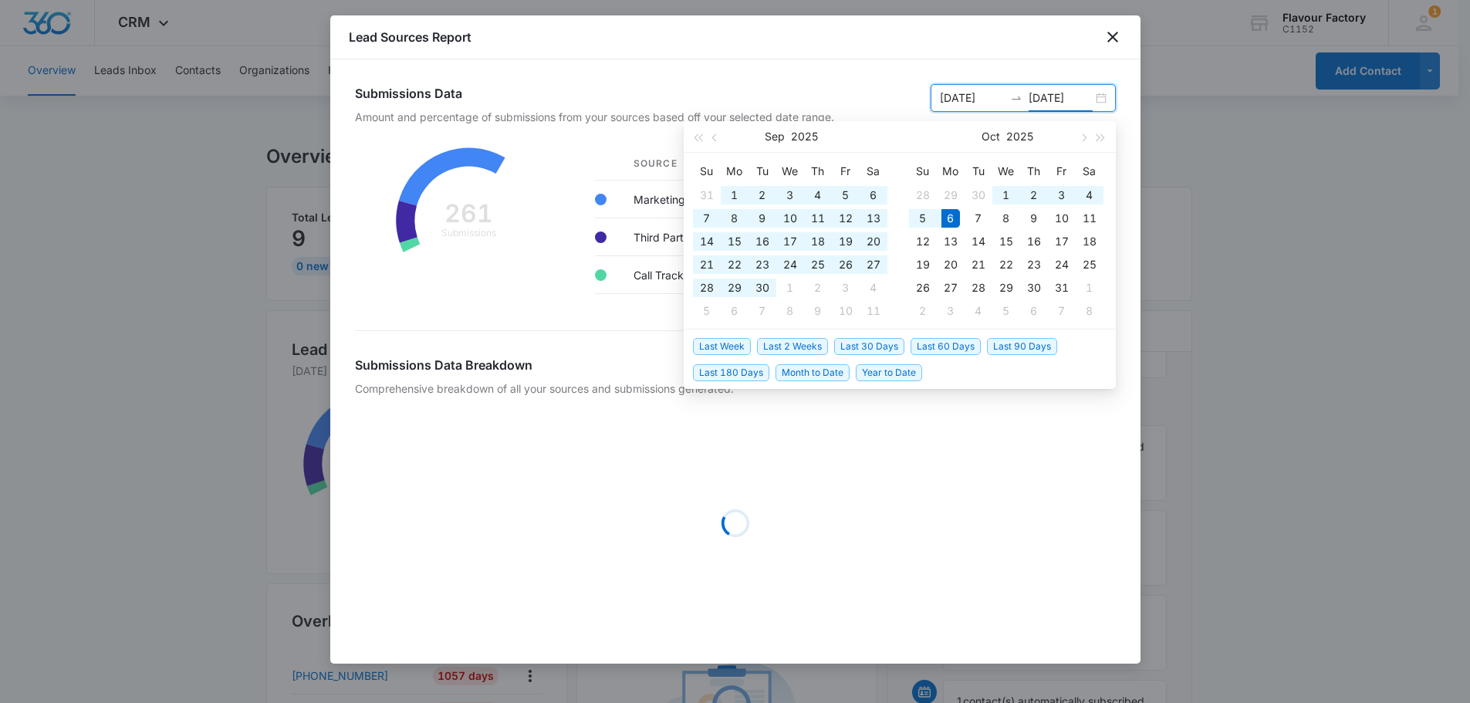
click at [458, 302] on icon at bounding box center [469, 221] width 228 height 170
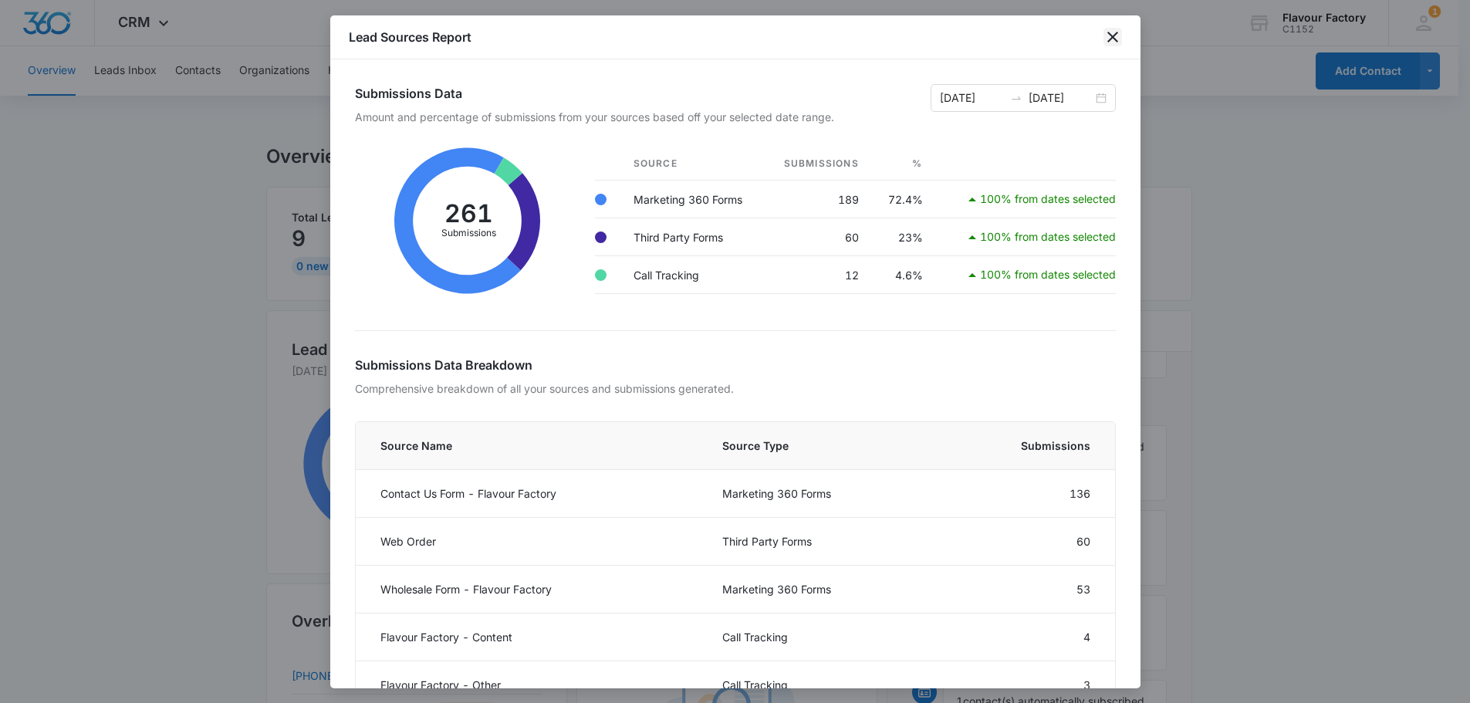
click at [1117, 37] on icon "close" at bounding box center [1112, 37] width 19 height 19
